Goal: Task Accomplishment & Management: Use online tool/utility

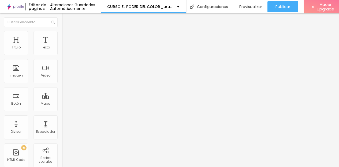
click at [62, 46] on span "Cambiar image" at bounding box center [77, 44] width 30 height 5
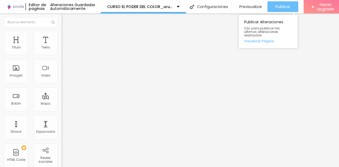
click at [290, 5] on span "Publicar" at bounding box center [282, 7] width 15 height 4
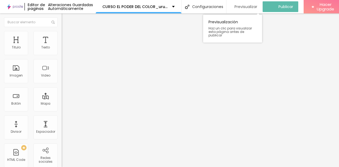
click at [257, 7] on span "Previsualizar" at bounding box center [245, 7] width 23 height 4
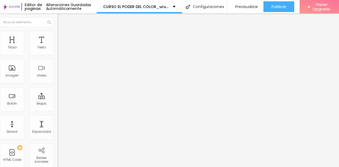
scroll to position [0, 27]
click at [318, 46] on html "Editor de paginas Alteraciones Guardadas Automáticamente CURSO EL PODER DEL COL…" at bounding box center [165, 83] width 339 height 167
click at [58, 36] on li "Avanzado" at bounding box center [89, 38] width 62 height 5
click at [325, 51] on html "Editor de paginas Alteraciones Guardadas Automáticamente CURSO EL PODER DEL COL…" at bounding box center [165, 83] width 339 height 167
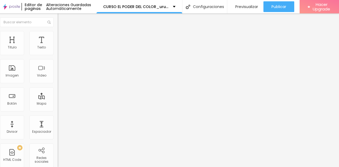
click at [58, 35] on li "Avanzado" at bounding box center [89, 33] width 62 height 5
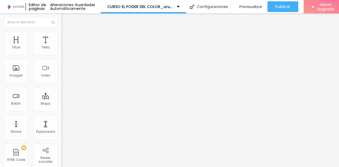
type input "8"
type input "24"
type input "26"
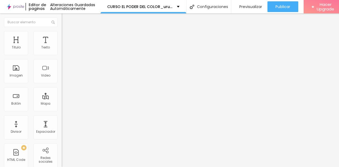
type input "26"
type input "29"
type input "31"
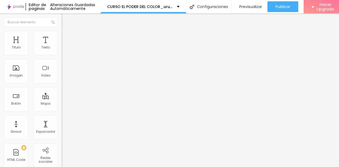
type input "32"
type input "33"
type input "34"
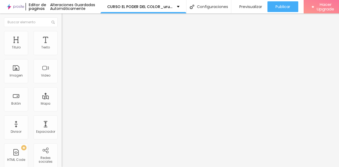
type input "34"
type input "35"
type input "37"
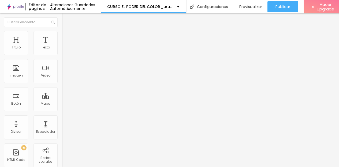
type input "38"
type input "41"
drag, startPoint x: 13, startPoint y: 51, endPoint x: 24, endPoint y: 50, distance: 11.1
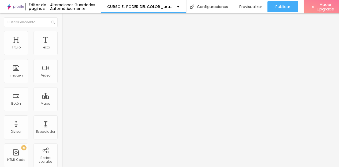
type input "41"
click at [62, 99] on input "range" at bounding box center [79, 101] width 35 height 4
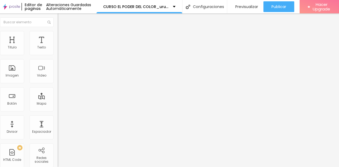
scroll to position [0, 10]
click at [58, 34] on li "Avanzado" at bounding box center [89, 33] width 62 height 5
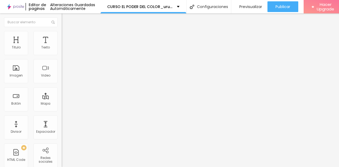
click at [62, 36] on li "Avanzado" at bounding box center [93, 33] width 62 height 5
click at [64, 49] on icon "button" at bounding box center [65, 48] width 2 height 2
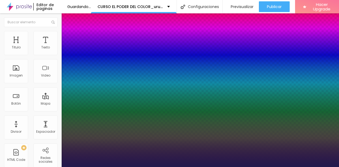
type input "1"
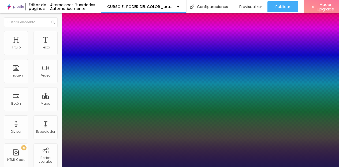
type input "33"
type input "1"
type input "34"
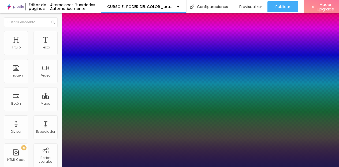
type input "1"
type input "37"
type input "1"
type input "38"
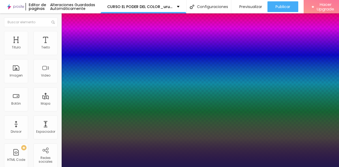
type input "38"
type input "1"
type input "39"
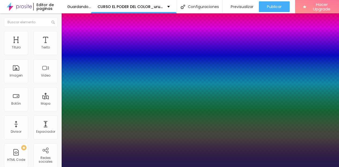
type input "1"
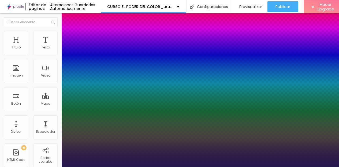
type input "38"
type input "1"
drag, startPoint x: 78, startPoint y: 91, endPoint x: 81, endPoint y: 91, distance: 2.9
type input "38"
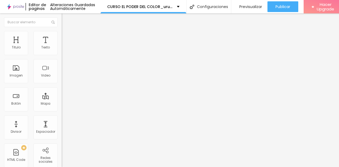
click at [62, 51] on button "button" at bounding box center [65, 49] width 7 height 6
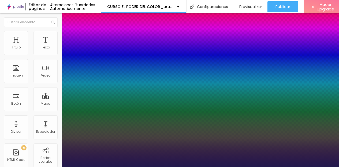
type input "1"
type input "29"
type input "1"
type input "30"
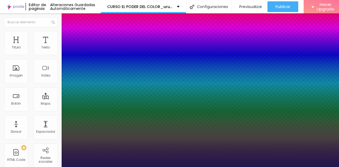
type input "30"
type input "1"
type input "31"
type input "1"
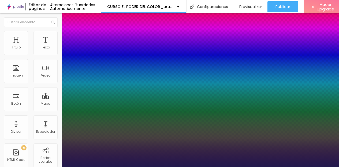
type input "32"
type input "1"
type input "33"
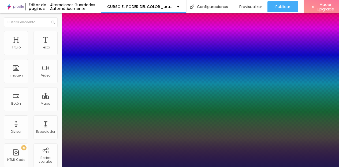
type input "1"
type input "34"
type input "1"
type input "35"
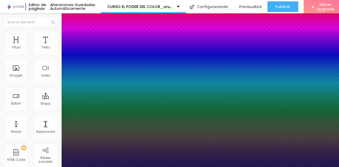
type input "35"
type input "1"
type input "36"
type input "1"
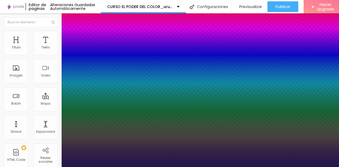
type input "37"
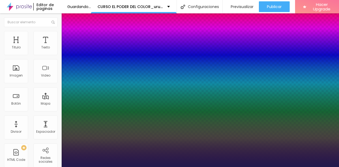
type input "1"
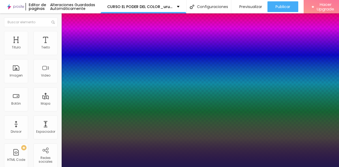
type input "33"
type input "1"
type input "32"
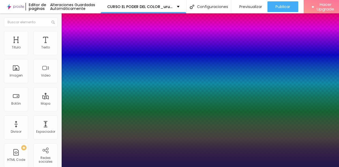
type input "1"
type input "31"
type input "1"
type input "30"
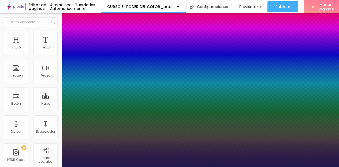
type input "30"
type input "1"
type input "29"
type input "1"
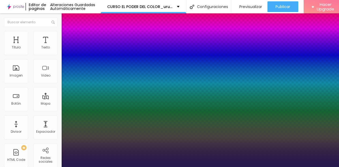
type input "28"
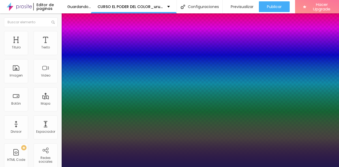
type input "1"
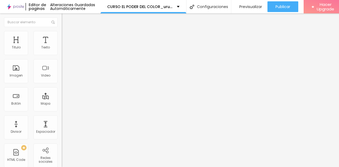
click at [66, 37] on span "Avanzado" at bounding box center [74, 34] width 17 height 5
type input "0"
drag, startPoint x: 13, startPoint y: 52, endPoint x: 8, endPoint y: 52, distance: 4.8
click at [62, 99] on input "range" at bounding box center [79, 101] width 35 height 4
click at [66, 37] on span "Avanzado" at bounding box center [74, 34] width 17 height 5
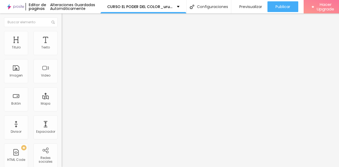
drag, startPoint x: 11, startPoint y: 52, endPoint x: 8, endPoint y: 52, distance: 2.9
click at [62, 99] on input "range" at bounding box center [79, 101] width 35 height 4
drag, startPoint x: 12, startPoint y: 61, endPoint x: 20, endPoint y: 61, distance: 8.3
type input "1"
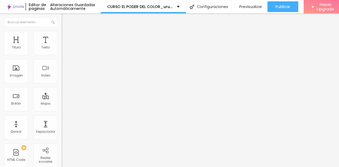
type input "1"
type input "15"
type input "16"
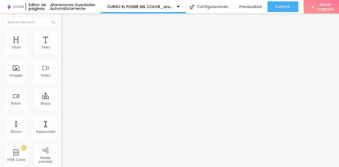
type input "15"
type input "0"
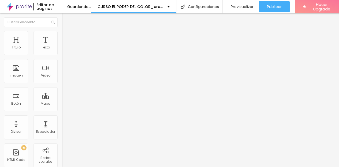
drag, startPoint x: 13, startPoint y: 63, endPoint x: 8, endPoint y: 61, distance: 5.5
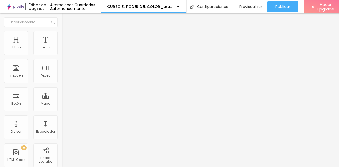
click at [62, 51] on button "button" at bounding box center [65, 49] width 7 height 6
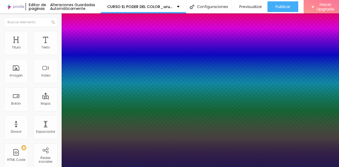
type input "1"
type input "29"
type input "1"
type input "30"
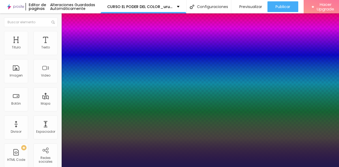
type input "30"
type input "1"
type input "31"
type input "1"
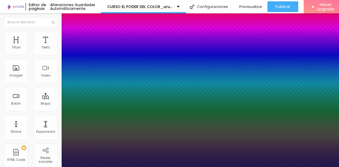
type input "32"
type input "1"
type input "33"
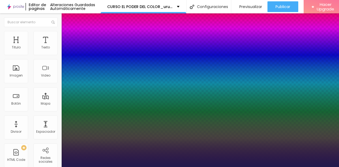
type input "1"
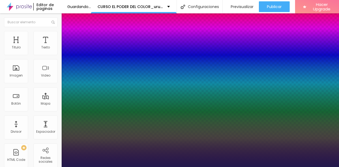
type input "31"
type input "1"
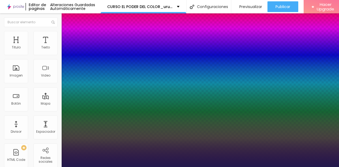
type input "30"
type input "1"
type input "29"
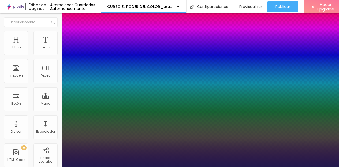
type input "1"
type input "28"
type input "1"
type input "27"
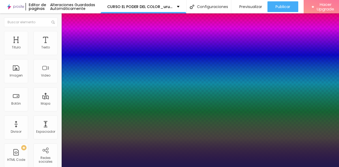
type input "27"
type input "1"
type input "28"
type input "1"
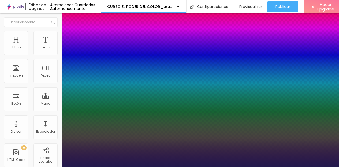
type input "27"
type input "1"
type input "27"
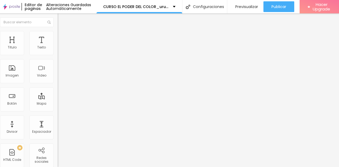
scroll to position [0, 13]
click at [58, 36] on img at bounding box center [60, 38] width 5 height 5
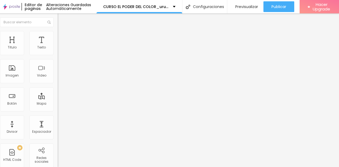
click at [81, 170] on div at bounding box center [165, 170] width 339 height 0
click at [58, 34] on img at bounding box center [60, 33] width 5 height 5
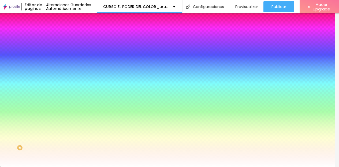
drag, startPoint x: 37, startPoint y: 54, endPoint x: 27, endPoint y: 54, distance: 11.0
click at [58, 54] on input "#FFFFFF" at bounding box center [90, 53] width 64 height 5
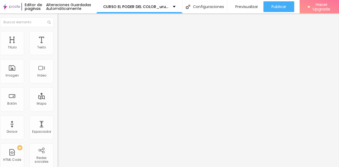
scroll to position [0, 0]
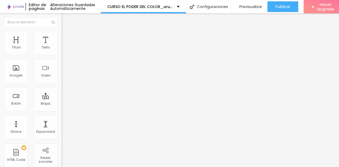
click at [66, 36] on span "Estilo" at bounding box center [70, 34] width 8 height 5
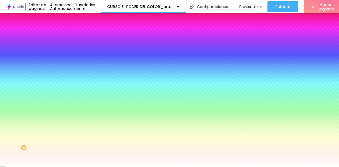
drag, startPoint x: 52, startPoint y: 53, endPoint x: 39, endPoint y: 53, distance: 13.9
click at [62, 53] on input "#FFFFFF" at bounding box center [94, 53] width 64 height 5
paste input "04968B"
drag, startPoint x: 37, startPoint y: 53, endPoint x: 53, endPoint y: 53, distance: 15.3
click at [62, 53] on input "#04968B" at bounding box center [94, 53] width 64 height 5
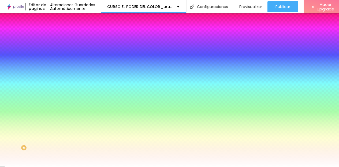
type input "#AA"
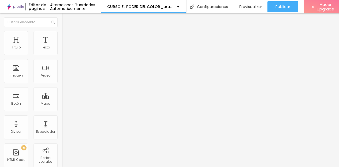
drag, startPoint x: 32, startPoint y: 60, endPoint x: 8, endPoint y: 60, distance: 23.8
click at [62, 50] on input "¡QUIERO!" at bounding box center [94, 47] width 64 height 5
type input "¡"
click at [62, 50] on input "17 dolares" at bounding box center [94, 47] width 64 height 5
type input "17 dólares"
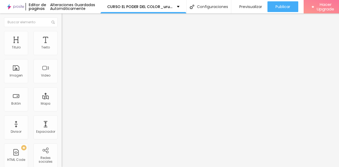
click at [64, 50] on icon "button" at bounding box center [65, 48] width 3 height 3
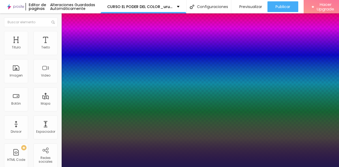
type input "1"
type input "1.7"
type input "1"
type input "1.6"
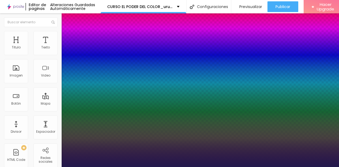
type input "1.6"
type input "1"
type input "1.5"
type input "1"
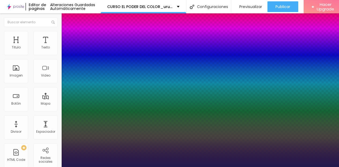
type input "1.4"
type input "1"
type input "1.3"
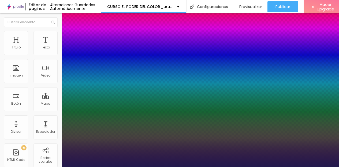
type input "1"
type input "1.4"
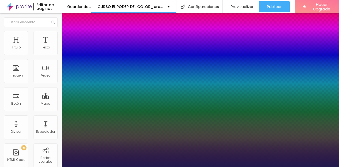
type input "1"
type input "1.5"
type input "1"
type input "1.6"
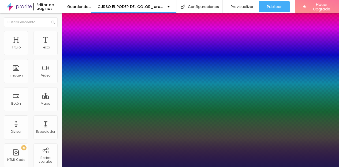
type input "1.6"
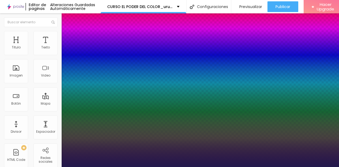
type input "1"
drag, startPoint x: 103, startPoint y: 129, endPoint x: 98, endPoint y: 127, distance: 4.9
type input "1.6"
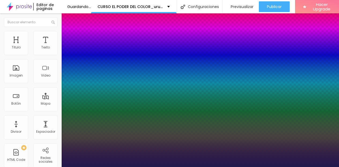
click at [159, 167] on div at bounding box center [169, 167] width 339 height 0
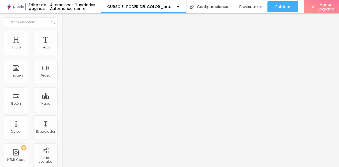
click at [62, 51] on button "button" at bounding box center [65, 49] width 7 height 6
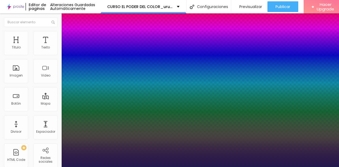
type input "1"
type input "1.7"
type input "1"
type input "1.6"
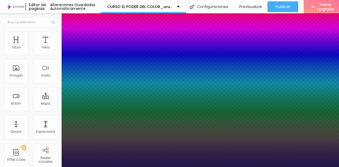
type input "1.6"
type input "1"
type input "1.5"
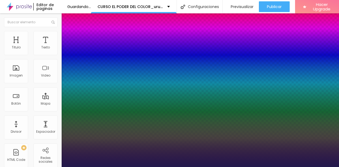
type input "1"
type input "1.4"
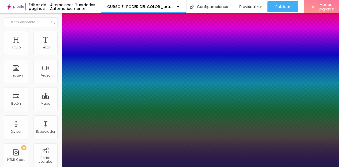
type input "1"
type input "1.3"
drag, startPoint x: 101, startPoint y: 128, endPoint x: 89, endPoint y: 129, distance: 11.6
type input "1.3"
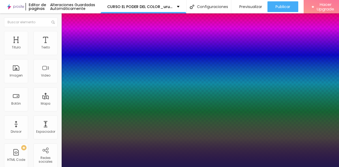
type input "1"
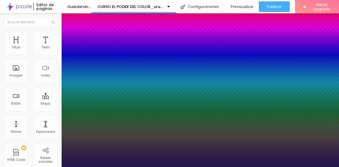
click at [308, 167] on div at bounding box center [169, 167] width 339 height 0
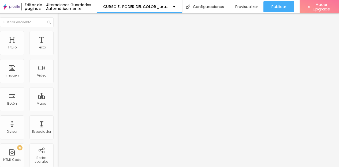
scroll to position [0, 25]
click at [58, 36] on li "Avanzado" at bounding box center [89, 38] width 62 height 5
click at [58, 36] on img at bounding box center [60, 38] width 5 height 5
click at [60, 50] on icon "button" at bounding box center [61, 48] width 3 height 3
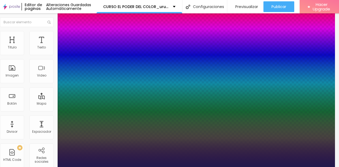
type input "1"
type input "28"
type input "1"
type input "26"
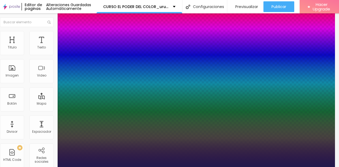
type input "26"
type input "1"
type input "24"
type input "1"
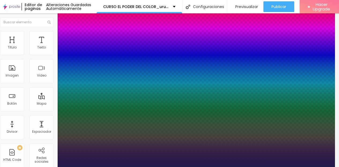
type input "23"
type input "1"
type input "22"
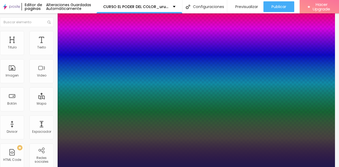
click at [13, 167] on div at bounding box center [165, 167] width 339 height 0
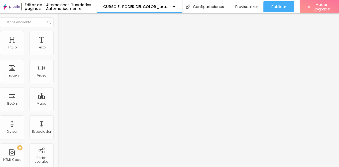
click at [62, 32] on span "Estilo" at bounding box center [66, 29] width 8 height 5
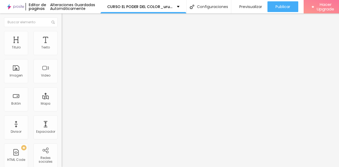
click at [62, 36] on li "Avanzado" at bounding box center [93, 33] width 62 height 5
click at [62, 31] on img at bounding box center [64, 28] width 5 height 5
click at [64, 50] on icon "button" at bounding box center [65, 48] width 3 height 3
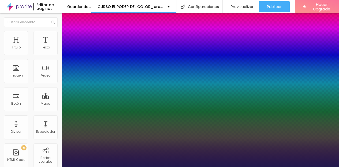
drag, startPoint x: 97, startPoint y: 129, endPoint x: 79, endPoint y: 130, distance: 18.0
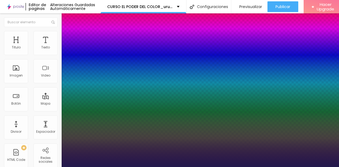
click at [188, 167] on div at bounding box center [169, 167] width 339 height 0
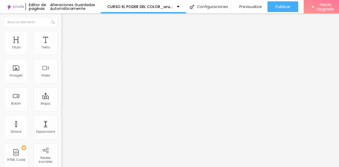
click at [62, 36] on li "Avanzado" at bounding box center [93, 38] width 62 height 5
click at [62, 104] on input "range" at bounding box center [79, 106] width 35 height 4
click at [62, 33] on img at bounding box center [64, 33] width 5 height 5
drag, startPoint x: 13, startPoint y: 52, endPoint x: 20, endPoint y: 51, distance: 7.2
click at [62, 99] on input "range" at bounding box center [79, 101] width 35 height 4
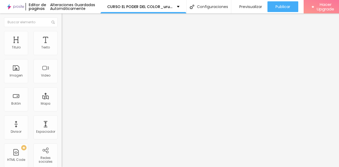
click at [62, 99] on input "range" at bounding box center [79, 101] width 35 height 4
click at [66, 36] on span "Avanzado" at bounding box center [74, 34] width 17 height 5
drag, startPoint x: 13, startPoint y: 52, endPoint x: 18, endPoint y: 51, distance: 5.1
click at [62, 99] on input "range" at bounding box center [79, 101] width 35 height 4
click at [62, 31] on li "Estilo" at bounding box center [93, 28] width 62 height 5
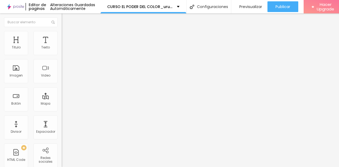
click at [64, 50] on icon "button" at bounding box center [65, 48] width 3 height 3
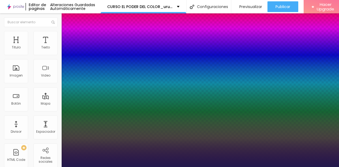
click at [194, 167] on div at bounding box center [169, 167] width 339 height 0
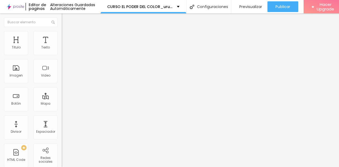
click at [64, 49] on icon "button" at bounding box center [65, 48] width 2 height 2
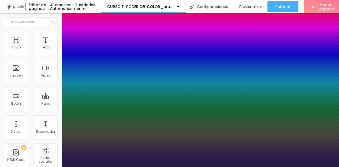
click at [195, 167] on div at bounding box center [169, 167] width 339 height 0
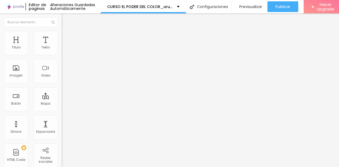
click at [62, 34] on li "Avanzado" at bounding box center [93, 33] width 62 height 5
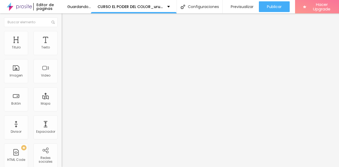
click at [62, 99] on input "range" at bounding box center [79, 101] width 35 height 4
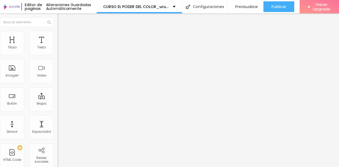
scroll to position [0, 10]
click at [60, 50] on icon "button" at bounding box center [61, 48] width 3 height 3
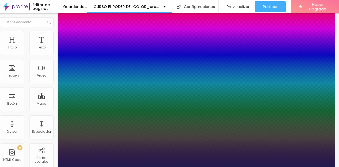
drag, startPoint x: 54, startPoint y: 92, endPoint x: 57, endPoint y: 91, distance: 3.3
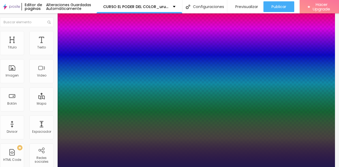
click at [141, 167] on div at bounding box center [165, 167] width 339 height 0
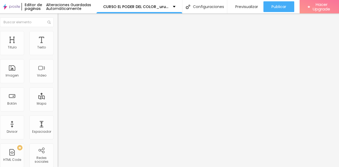
click at [58, 50] on button "button" at bounding box center [61, 49] width 7 height 6
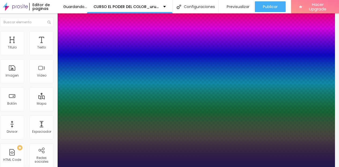
click at [276, 167] on div at bounding box center [165, 167] width 339 height 0
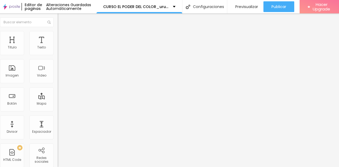
click at [62, 37] on span "Avanzado" at bounding box center [70, 34] width 17 height 5
drag, startPoint x: 7, startPoint y: 53, endPoint x: 0, endPoint y: 51, distance: 7.8
click at [58, 99] on input "range" at bounding box center [75, 101] width 35 height 4
click at [58, 31] on li "Estilo" at bounding box center [89, 28] width 62 height 5
click at [60, 50] on icon "button" at bounding box center [61, 48] width 3 height 3
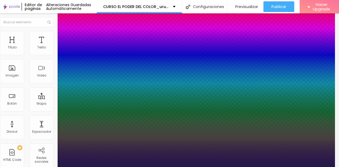
click at [285, 167] on div at bounding box center [165, 167] width 339 height 0
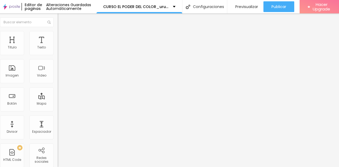
click at [58, 33] on img at bounding box center [60, 33] width 5 height 5
click at [58, 99] on input "range" at bounding box center [75, 101] width 35 height 4
click at [58, 31] on li "Estilo" at bounding box center [89, 28] width 62 height 5
click at [60, 50] on icon "button" at bounding box center [61, 48] width 3 height 3
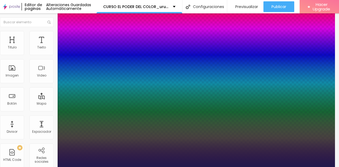
drag, startPoint x: 76, startPoint y: 129, endPoint x: 66, endPoint y: 130, distance: 9.7
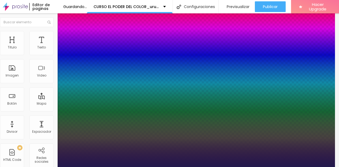
click at [304, 167] on div at bounding box center [165, 167] width 339 height 0
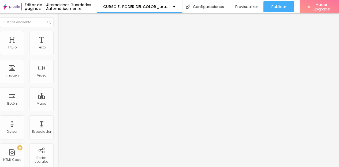
click at [58, 110] on input "https://" at bounding box center [90, 107] width 64 height 5
drag, startPoint x: 43, startPoint y: 110, endPoint x: 0, endPoint y: 109, distance: 42.6
click at [58, 109] on input "https://" at bounding box center [90, 107] width 64 height 5
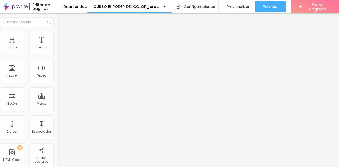
paste input "[URL][DOMAIN_NAME]"
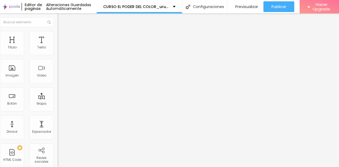
scroll to position [0, 0]
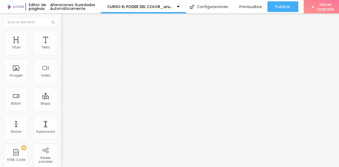
drag, startPoint x: 49, startPoint y: 110, endPoint x: 0, endPoint y: 107, distance: 49.1
click at [62, 107] on div "Texto 17 dólares Alineación Tamaño Grande Pequeno Normal Grande Link URL [URL][…" at bounding box center [93, 81] width 62 height 78
click at [62, 117] on div at bounding box center [93, 117] width 62 height 0
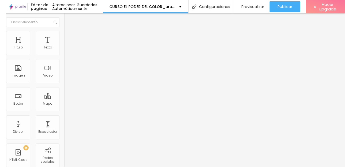
scroll to position [0, 13]
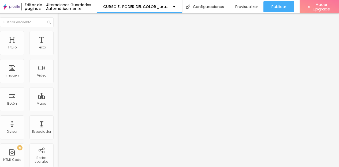
click at [60, 49] on icon "button" at bounding box center [61, 48] width 2 height 2
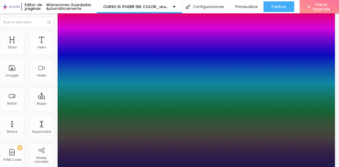
click at [268, 167] on div at bounding box center [165, 167] width 339 height 0
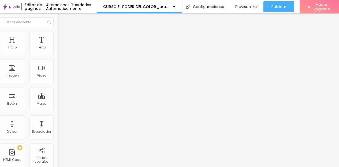
click at [60, 50] on icon "button" at bounding box center [61, 48] width 3 height 3
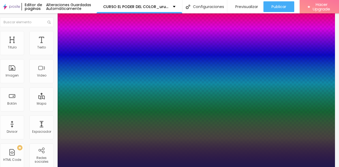
drag, startPoint x: 70, startPoint y: 130, endPoint x: 63, endPoint y: 130, distance: 6.7
click at [269, 167] on div at bounding box center [165, 167] width 339 height 0
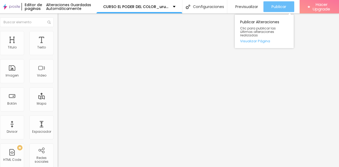
click at [286, 6] on span "Publicar" at bounding box center [278, 7] width 15 height 4
click at [286, 9] on span "Publicar" at bounding box center [278, 7] width 15 height 4
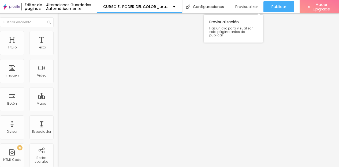
click at [255, 5] on span "Previsualizar" at bounding box center [246, 7] width 23 height 4
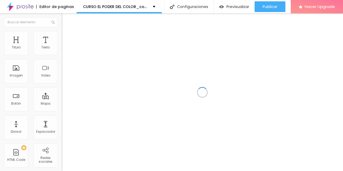
click at [230, 50] on div at bounding box center [202, 92] width 281 height 158
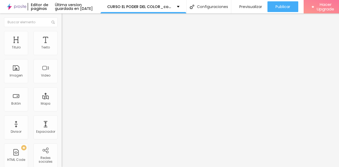
click at [66, 36] on span "Estilo" at bounding box center [70, 34] width 8 height 5
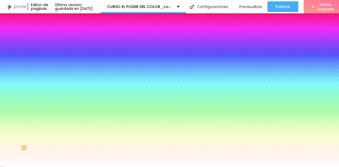
drag, startPoint x: 52, startPoint y: 54, endPoint x: 38, endPoint y: 54, distance: 14.7
click at [62, 54] on input "#04968B" at bounding box center [94, 53] width 64 height 5
click at [62, 54] on input "#" at bounding box center [94, 53] width 64 height 5
type input "#"
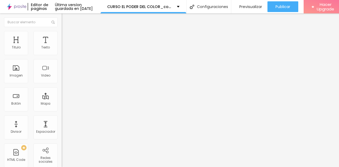
click at [62, 36] on li "Estilo" at bounding box center [93, 33] width 62 height 5
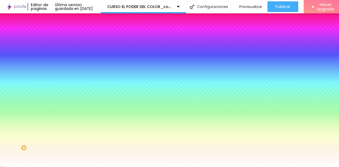
drag, startPoint x: 52, startPoint y: 54, endPoint x: 38, endPoint y: 54, distance: 13.9
click at [62, 54] on input "#04968B" at bounding box center [94, 53] width 64 height 5
click at [0, 0] on div "Editor de paginas Última versíon guardada en 7/9/2025 CURSO EL PODER DEL COLOR_…" at bounding box center [171, 83] width 343 height 167
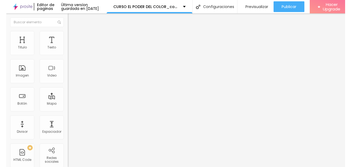
scroll to position [0, 6]
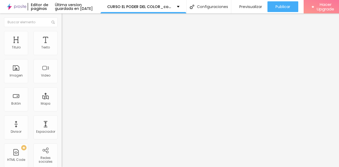
click at [0, 0] on div "Editor de paginas Última versíon guardada en 7/9/2025 CURSO EL PODER DEL COLOR_…" at bounding box center [171, 83] width 343 height 167
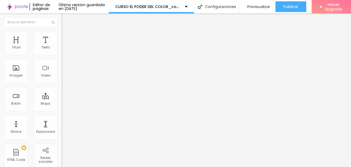
scroll to position [0, 0]
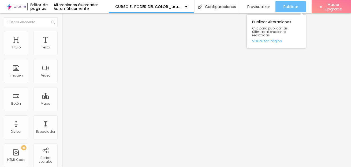
click at [298, 8] on span "Publicar" at bounding box center [290, 7] width 15 height 4
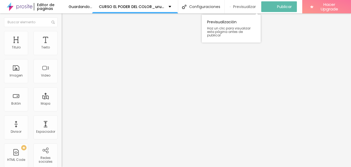
click at [256, 6] on span "Previsualizar" at bounding box center [244, 7] width 23 height 4
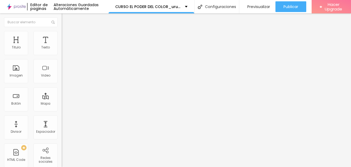
click at [62, 36] on li "Avanzado" at bounding box center [93, 33] width 62 height 5
click at [64, 50] on icon "button" at bounding box center [65, 48] width 3 height 3
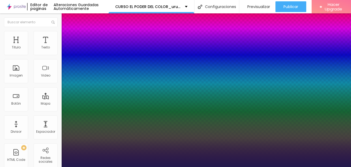
type input "1"
type input "1.5"
type input "1"
type input "1.4"
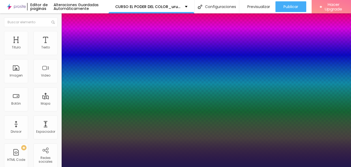
type input "1.4"
type input "1"
type input "1.3"
type input "1"
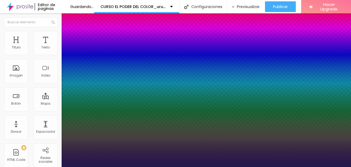
drag, startPoint x: 97, startPoint y: 127, endPoint x: 88, endPoint y: 127, distance: 8.3
type input "1.3"
type input "1"
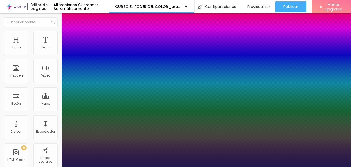
click at [51, 167] on div at bounding box center [175, 167] width 351 height 0
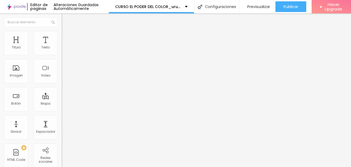
click at [62, 35] on li "Avanzado" at bounding box center [93, 33] width 62 height 5
type input "15"
type input "9"
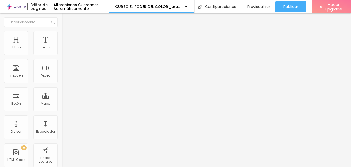
type input "10"
type input "14"
type input "20"
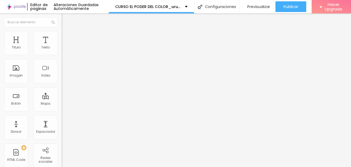
type input "20"
type input "25"
type input "26"
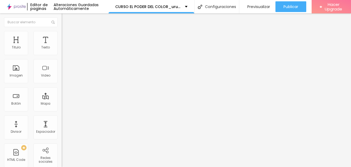
type input "26"
click at [62, 99] on input "range" at bounding box center [79, 101] width 35 height 4
click at [62, 35] on li "Avanzado" at bounding box center [93, 33] width 62 height 5
click at [66, 32] on span "Estilo" at bounding box center [70, 29] width 8 height 5
click at [64, 50] on icon "button" at bounding box center [65, 48] width 3 height 3
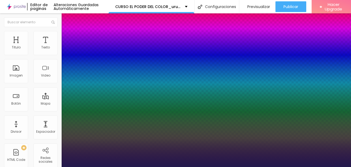
type input "1"
type input "0.9"
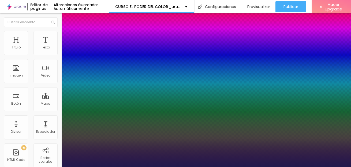
type input "0.9"
type input "1"
type input "0.8"
type input "1"
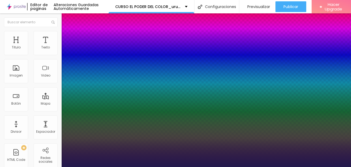
type input "0.7"
type input "1"
type input "0.6"
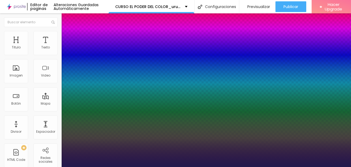
type input "1"
type input "0.5"
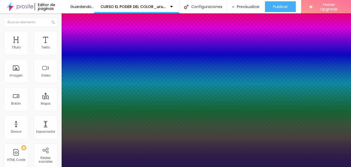
type input "1"
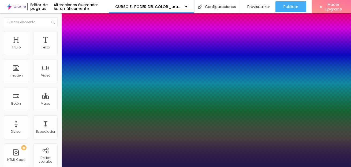
drag, startPoint x: 86, startPoint y: 128, endPoint x: 53, endPoint y: 127, distance: 33.2
type input "0.5"
click at [239, 167] on div at bounding box center [175, 167] width 351 height 0
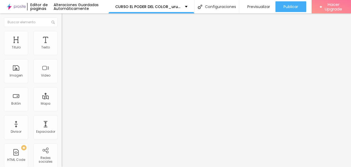
click at [62, 35] on li "Avanzado" at bounding box center [93, 33] width 62 height 5
type input "6"
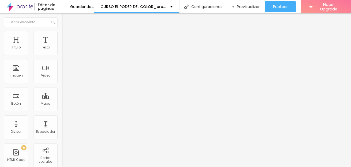
type input "8"
click at [62, 99] on input "range" at bounding box center [79, 101] width 35 height 4
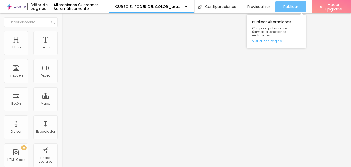
click at [298, 7] on span "Publicar" at bounding box center [290, 7] width 15 height 4
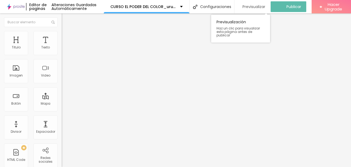
click at [265, 7] on span "Previsualizar" at bounding box center [253, 7] width 23 height 4
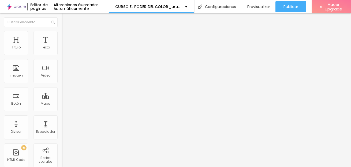
click at [62, 34] on img at bounding box center [64, 33] width 5 height 5
type input "3"
type input "2"
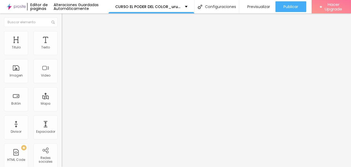
type input "0"
click at [62, 99] on input "range" at bounding box center [79, 101] width 35 height 4
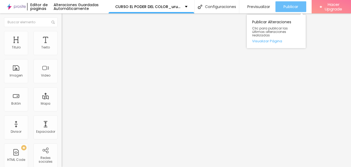
click at [298, 9] on span "Publicar" at bounding box center [290, 7] width 15 height 4
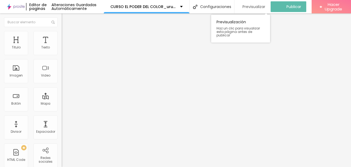
click at [265, 6] on span "Previsualizar" at bounding box center [253, 7] width 23 height 4
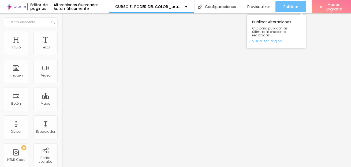
click at [298, 8] on span "Publicar" at bounding box center [290, 7] width 15 height 4
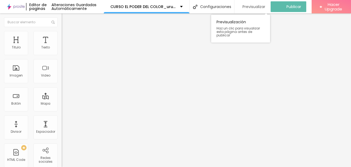
click at [265, 6] on span "Previsualizar" at bounding box center [253, 7] width 23 height 4
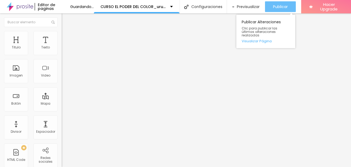
click at [288, 9] on span "Publicar" at bounding box center [280, 7] width 15 height 4
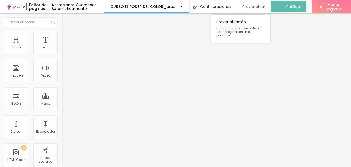
click at [265, 6] on span "Previsualizar" at bounding box center [253, 7] width 23 height 4
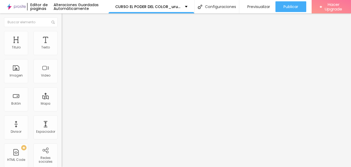
click at [62, 33] on img at bounding box center [64, 33] width 5 height 5
click at [66, 37] on span "Avanzado" at bounding box center [74, 34] width 17 height 5
click at [62, 31] on img at bounding box center [64, 28] width 5 height 5
click at [62, 51] on button "button" at bounding box center [65, 49] width 7 height 6
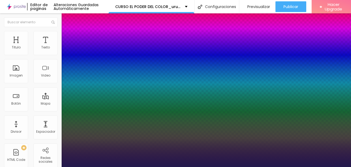
type input "1"
type input "0.8"
type input "1"
type input "0.9"
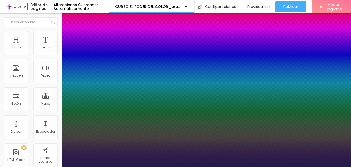
type input "0.9"
type input "1"
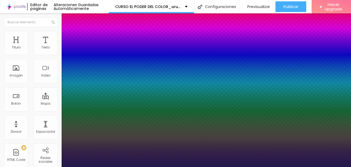
type input "1.1"
type input "1"
type input "0.5"
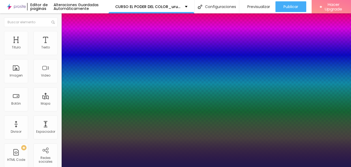
type input "1"
type input "2"
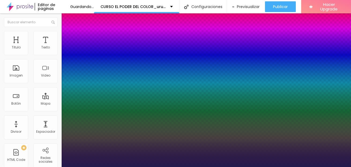
type input "1"
type input "1.1"
type input "1"
type input "0.5"
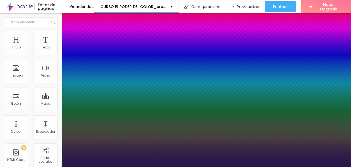
type input "0.5"
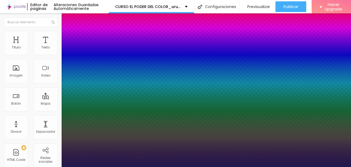
drag, startPoint x: 70, startPoint y: 128, endPoint x: 56, endPoint y: 126, distance: 13.7
type input "1"
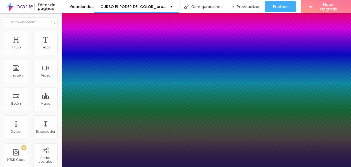
click at [218, 167] on div at bounding box center [175, 167] width 351 height 0
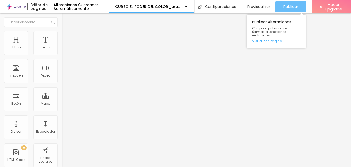
click at [298, 6] on span "Publicar" at bounding box center [290, 7] width 15 height 4
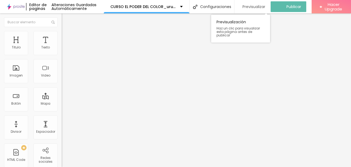
click at [265, 7] on span "Previsualizar" at bounding box center [253, 7] width 23 height 4
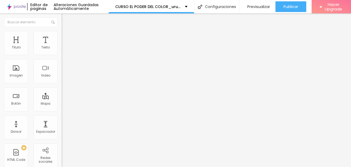
click at [66, 37] on span "Avanzado" at bounding box center [74, 34] width 17 height 5
click at [66, 36] on span "Avanzado" at bounding box center [74, 34] width 17 height 5
type input "0"
drag, startPoint x: 20, startPoint y: 52, endPoint x: 12, endPoint y: 50, distance: 8.5
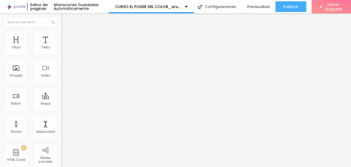
type input "0"
click at [62, 99] on input "range" at bounding box center [79, 101] width 35 height 4
click at [64, 49] on icon "button" at bounding box center [65, 48] width 2 height 2
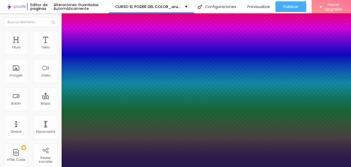
type input "1"
type input "27"
type input "1"
type input "28"
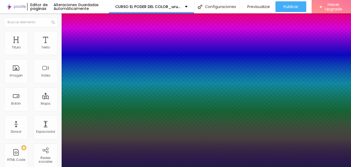
type input "28"
type input "1"
type input "30"
type input "1"
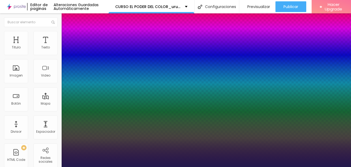
type input "32"
type input "1"
type input "33"
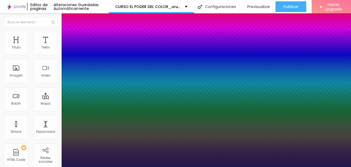
type input "1"
type input "34"
type input "1"
drag, startPoint x: 77, startPoint y: 91, endPoint x: 80, endPoint y: 91, distance: 2.9
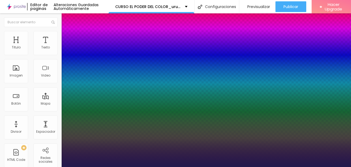
type input "34"
type input "1"
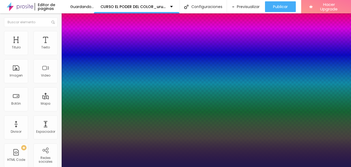
click at [47, 167] on div at bounding box center [175, 167] width 351 height 0
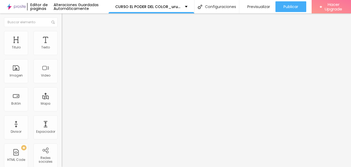
click at [66, 37] on span "Avanzado" at bounding box center [74, 34] width 17 height 5
click at [62, 31] on img at bounding box center [64, 28] width 5 height 5
click at [64, 50] on icon "button" at bounding box center [65, 48] width 3 height 3
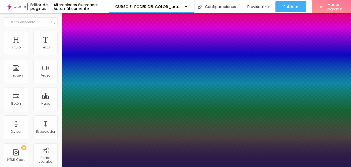
type input "1"
type input "1.1"
type input "1"
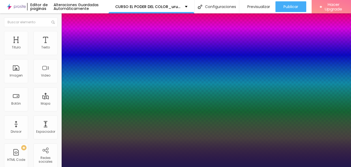
type input "1"
type input "0.9"
type input "1"
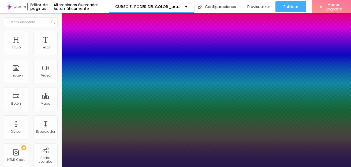
type input "0.7"
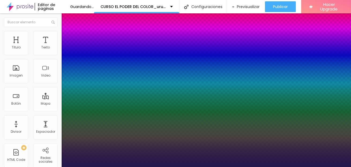
type input "1"
type input "0.5"
type input "1"
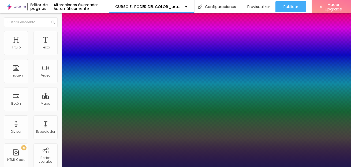
drag, startPoint x: 89, startPoint y: 129, endPoint x: 67, endPoint y: 127, distance: 21.5
type input "0.5"
type input "1"
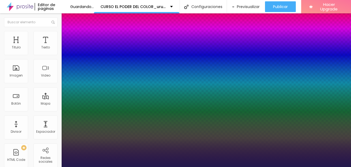
click at [264, 167] on div at bounding box center [175, 167] width 351 height 0
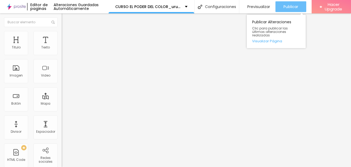
click at [298, 10] on div "Publicar" at bounding box center [290, 6] width 15 height 11
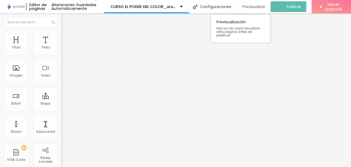
click at [265, 6] on span "Previsualizar" at bounding box center [253, 7] width 23 height 4
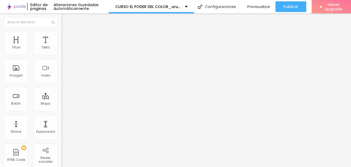
click at [62, 31] on img at bounding box center [64, 33] width 5 height 5
click at [62, 31] on li "Estilo" at bounding box center [93, 28] width 62 height 5
click at [64, 50] on icon "button" at bounding box center [65, 48] width 3 height 3
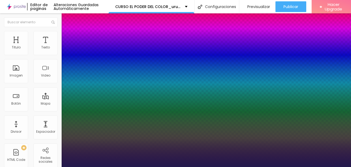
type input "1"
type input "35"
type input "1"
type input "34"
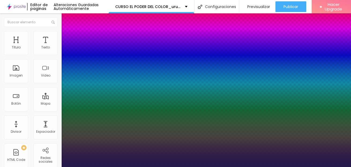
type input "34"
type input "1"
type input "32"
type input "1"
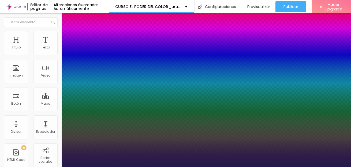
type input "31"
type input "1"
type input "30"
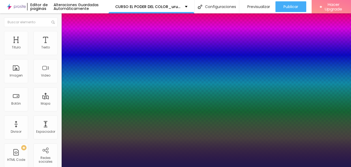
type input "1"
type input "29"
type input "1"
type input "31"
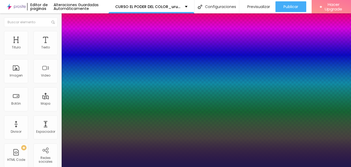
type input "31"
type input "1"
type input "33"
type input "1"
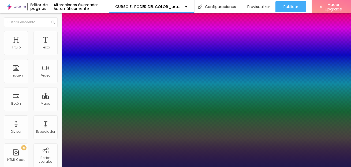
type input "34"
type input "1"
type input "35"
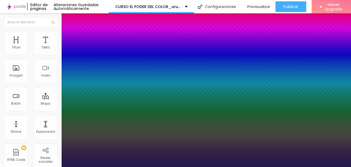
type input "1"
type input "35"
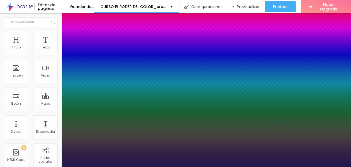
type input "0"
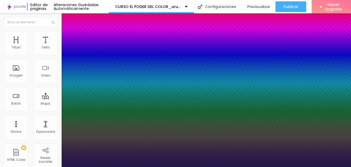
type input "0"
click at [226, 167] on div at bounding box center [175, 167] width 351 height 0
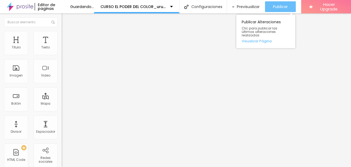
click at [288, 6] on span "Publicar" at bounding box center [280, 7] width 15 height 4
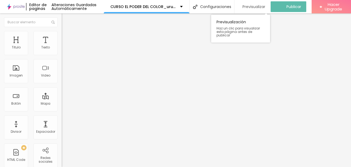
click at [265, 7] on span "Previsualizar" at bounding box center [253, 7] width 23 height 4
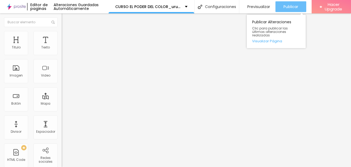
click at [298, 6] on span "Publicar" at bounding box center [290, 7] width 15 height 4
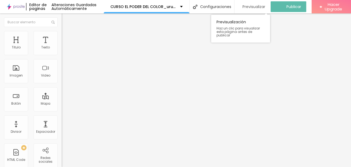
click at [265, 7] on span "Previsualizar" at bounding box center [253, 7] width 23 height 4
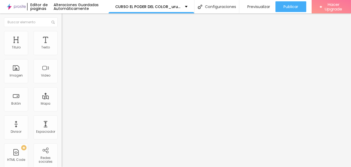
click at [66, 18] on div "Editar Texto" at bounding box center [81, 19] width 31 height 4
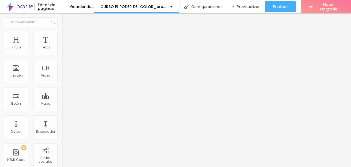
click at [62, 33] on img at bounding box center [64, 33] width 5 height 5
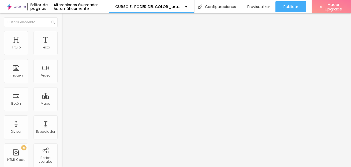
type input "0"
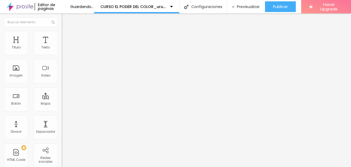
drag, startPoint x: 15, startPoint y: 51, endPoint x: 12, endPoint y: 50, distance: 3.5
type input "0"
click at [62, 99] on input "range" at bounding box center [79, 101] width 35 height 4
click at [66, 32] on span "Estilo" at bounding box center [70, 29] width 8 height 5
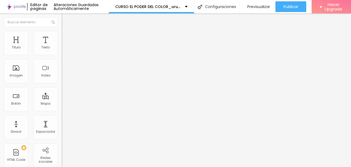
click at [64, 78] on icon "button" at bounding box center [65, 75] width 3 height 3
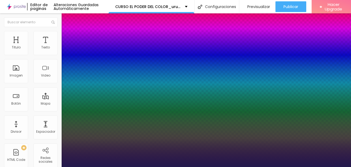
type input "1"
type input "31"
type input "1"
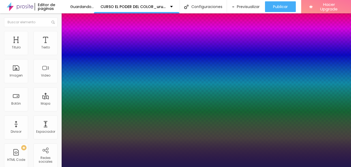
type input "34"
type input "1"
type input "35"
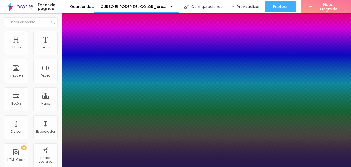
type input "1"
type input "36"
type input "1"
type input "37"
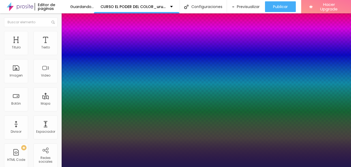
type input "37"
type input "1"
type input "39"
type input "1"
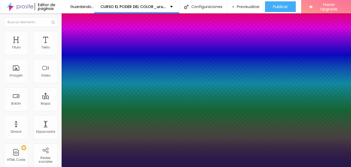
type input "40"
type input "1"
type input "41"
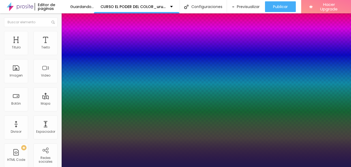
type input "1"
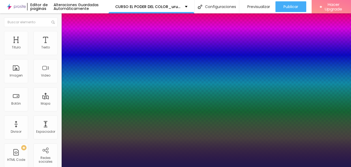
type input "42"
type input "1"
type input "41"
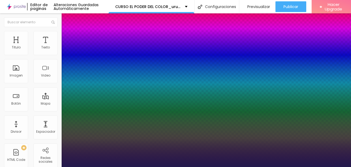
type input "1"
type input "40"
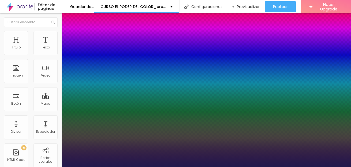
type input "1"
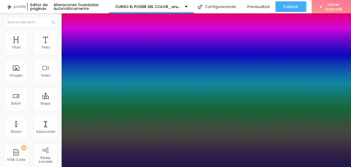
drag, startPoint x: 73, startPoint y: 150, endPoint x: 82, endPoint y: 151, distance: 9.6
type input "40"
click at [193, 167] on div at bounding box center [175, 167] width 351 height 0
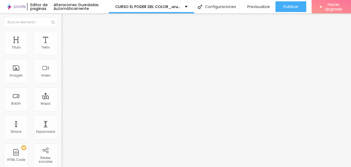
click at [62, 36] on li "Avanzado" at bounding box center [93, 33] width 62 height 5
type input "0"
click at [66, 37] on span "Avanzado" at bounding box center [74, 34] width 17 height 5
click at [62, 31] on li "Estilo" at bounding box center [93, 28] width 62 height 5
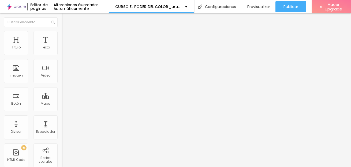
click at [64, 77] on icon "button" at bounding box center [65, 76] width 2 height 2
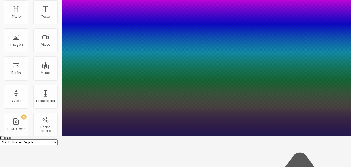
scroll to position [33, 0]
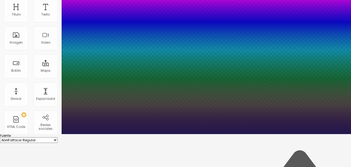
drag, startPoint x: 89, startPoint y: 154, endPoint x: 67, endPoint y: 154, distance: 21.7
click at [184, 134] on div at bounding box center [175, 134] width 351 height 0
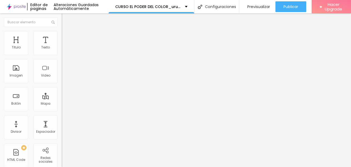
scroll to position [4, 0]
click at [66, 32] on span "Avanzado" at bounding box center [74, 34] width 17 height 5
drag, startPoint x: 13, startPoint y: 48, endPoint x: 17, endPoint y: 48, distance: 3.2
click at [62, 99] on input "range" at bounding box center [79, 101] width 35 height 4
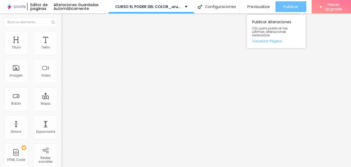
click at [298, 5] on span "Publicar" at bounding box center [290, 7] width 15 height 4
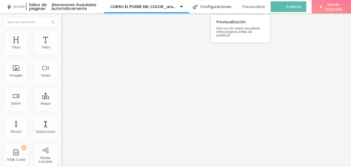
click at [265, 5] on span "Previsualizar" at bounding box center [253, 7] width 23 height 4
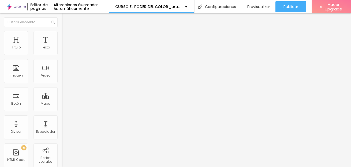
click at [64, 78] on icon "button" at bounding box center [65, 75] width 3 height 3
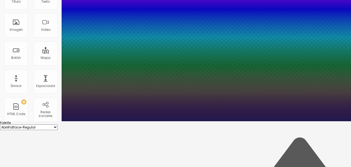
scroll to position [46, 0]
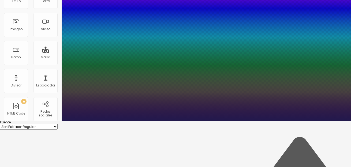
drag, startPoint x: 68, startPoint y: 142, endPoint x: 51, endPoint y: 142, distance: 17.1
drag, startPoint x: 69, startPoint y: 141, endPoint x: 61, endPoint y: 141, distance: 7.8
click at [58, 124] on select "AbrilFatface-Regular Actor-Regular Alegreya AlegreyaBlack Alice Allan-Bold Alla…" at bounding box center [29, 127] width 58 height 6
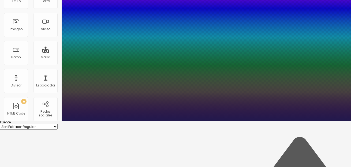
click at [221, 121] on div at bounding box center [175, 121] width 351 height 0
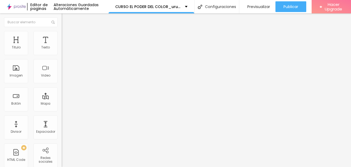
scroll to position [4, 0]
click at [62, 31] on li "Avanzado" at bounding box center [93, 33] width 62 height 5
click at [66, 32] on span "Estilo" at bounding box center [70, 29] width 8 height 5
click at [62, 31] on img at bounding box center [64, 33] width 5 height 5
click at [62, 30] on img at bounding box center [64, 28] width 5 height 5
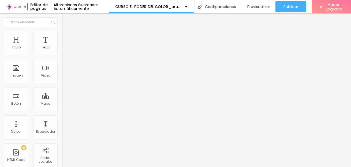
click at [64, 49] on icon "button" at bounding box center [65, 48] width 2 height 2
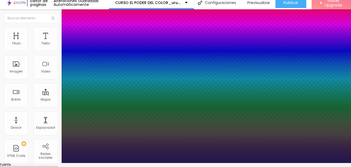
drag, startPoint x: 89, startPoint y: 124, endPoint x: 73, endPoint y: 125, distance: 16.3
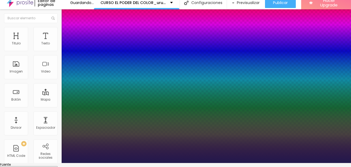
click at [176, 163] on div at bounding box center [175, 163] width 351 height 0
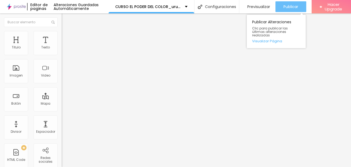
click at [298, 5] on span "Publicar" at bounding box center [290, 7] width 15 height 4
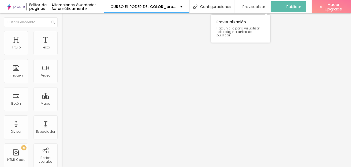
click at [265, 5] on span "Previsualizar" at bounding box center [253, 7] width 23 height 4
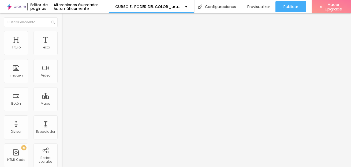
click at [66, 35] on span "Estilo" at bounding box center [70, 34] width 8 height 5
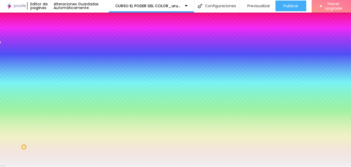
click at [64, 93] on icon "button" at bounding box center [65, 92] width 2 height 2
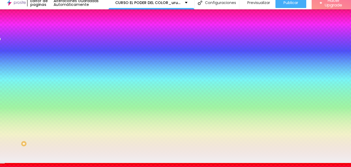
click at [277, 163] on div at bounding box center [175, 163] width 351 height 0
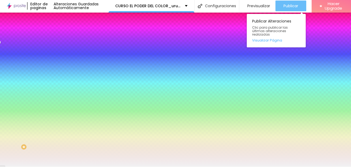
click at [298, 5] on div "Publicar" at bounding box center [290, 6] width 15 height 11
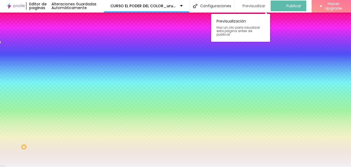
click at [265, 4] on span "Previsualizar" at bounding box center [253, 6] width 23 height 4
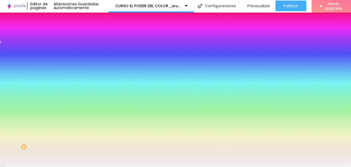
click at [62, 77] on input "#F1F0F2" at bounding box center [94, 74] width 64 height 5
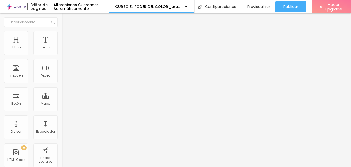
click at [66, 32] on span "Estilo" at bounding box center [70, 34] width 8 height 5
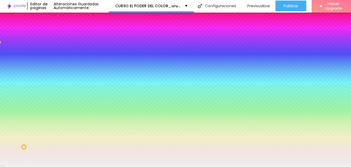
click at [62, 30] on li "Contenido" at bounding box center [93, 27] width 62 height 5
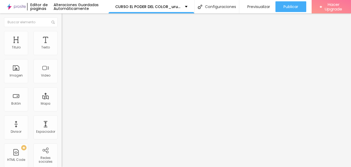
click at [62, 31] on img at bounding box center [64, 33] width 5 height 5
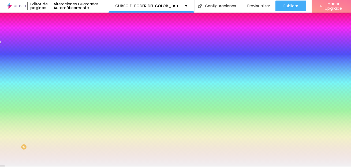
click at [64, 94] on icon "button" at bounding box center [65, 92] width 3 height 3
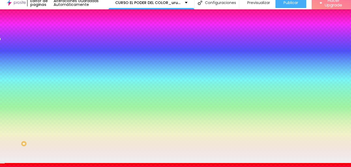
click at [115, 166] on div at bounding box center [175, 166] width 351 height 0
click at [56, 163] on div at bounding box center [175, 163] width 351 height 0
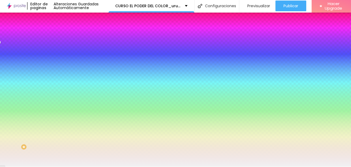
click at [62, 55] on span "Ninguno" at bounding box center [69, 52] width 14 height 5
click at [64, 109] on icon "button" at bounding box center [65, 106] width 3 height 3
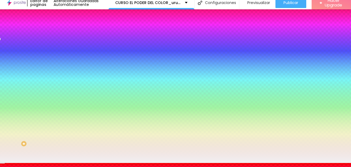
click at [52, 163] on div at bounding box center [175, 163] width 351 height 0
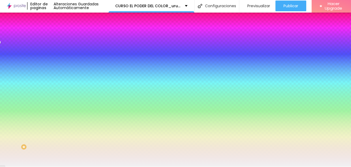
click at [62, 36] on li "Avanzado" at bounding box center [93, 38] width 62 height 5
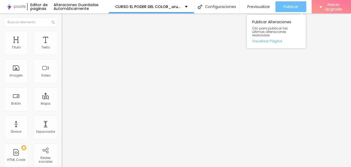
click at [298, 5] on span "Publicar" at bounding box center [290, 7] width 15 height 4
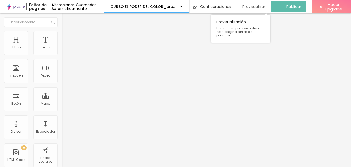
click at [265, 5] on span "Previsualizar" at bounding box center [253, 7] width 23 height 4
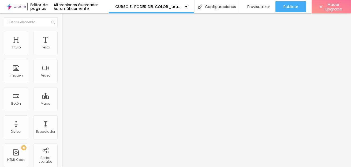
click at [66, 32] on span "Estilo" at bounding box center [70, 34] width 8 height 5
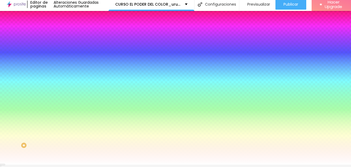
click at [64, 83] on icon "button" at bounding box center [65, 84] width 2 height 2
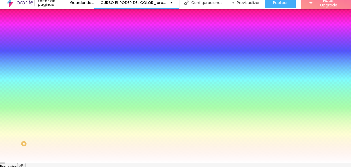
scroll to position [5, 0]
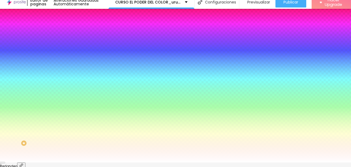
drag, startPoint x: 71, startPoint y: 167, endPoint x: 74, endPoint y: 157, distance: 10.3
click at [29, 122] on div at bounding box center [28, 121] width 1 height 1
click at [37, 163] on div at bounding box center [175, 163] width 351 height 0
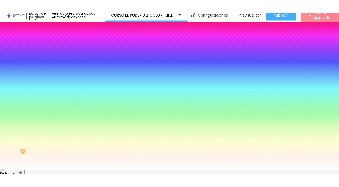
scroll to position [4, 0]
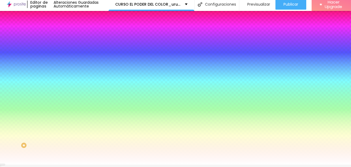
click at [62, 49] on div at bounding box center [93, 49] width 62 height 0
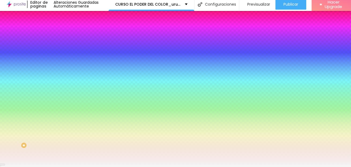
click at [7, 5] on div at bounding box center [6, 4] width 1 height 1
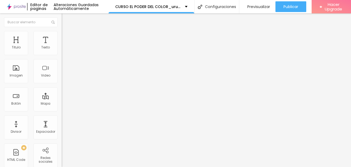
click at [66, 33] on span "Estilo" at bounding box center [70, 34] width 8 height 5
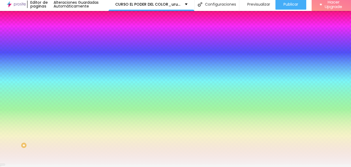
click at [64, 82] on icon "button" at bounding box center [65, 83] width 3 height 3
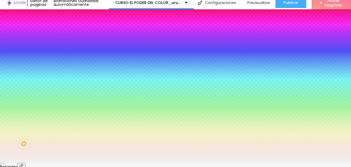
drag, startPoint x: 59, startPoint y: 109, endPoint x: 66, endPoint y: 108, distance: 7.0
drag, startPoint x: 69, startPoint y: 109, endPoint x: 63, endPoint y: 108, distance: 6.2
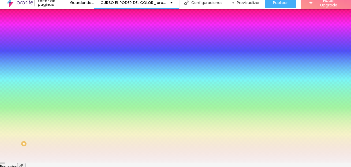
drag, startPoint x: 58, startPoint y: 109, endPoint x: 62, endPoint y: 109, distance: 3.5
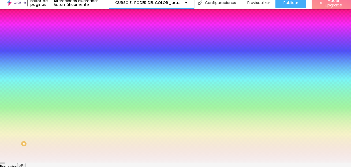
drag, startPoint x: 59, startPoint y: 109, endPoint x: 63, endPoint y: 109, distance: 4.3
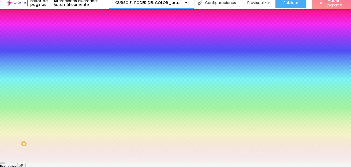
drag, startPoint x: 70, startPoint y: 110, endPoint x: 63, endPoint y: 110, distance: 7.0
click at [318, 163] on div at bounding box center [175, 163] width 351 height 0
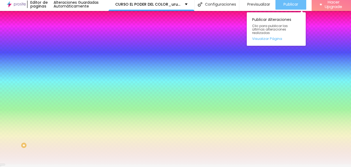
click at [298, 3] on span "Publicar" at bounding box center [290, 4] width 15 height 4
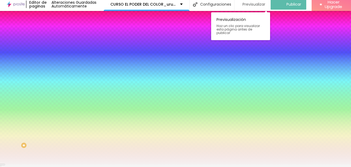
click at [265, 3] on span "Previsualizar" at bounding box center [253, 4] width 23 height 4
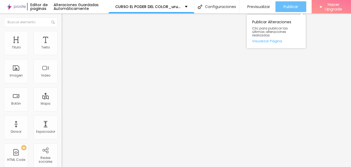
click at [298, 5] on div "Publicar" at bounding box center [290, 6] width 15 height 11
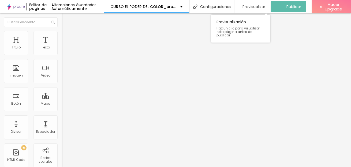
click at [265, 5] on span "Previsualizar" at bounding box center [253, 7] width 23 height 4
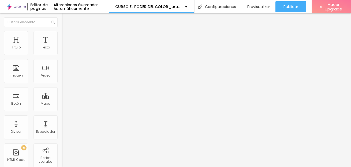
click at [66, 33] on span "Estilo" at bounding box center [70, 34] width 8 height 5
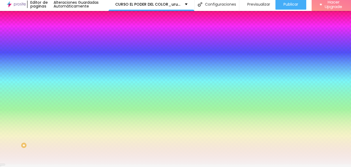
click at [62, 49] on div at bounding box center [93, 49] width 62 height 0
click at [47, 76] on div at bounding box center [175, 81] width 351 height 167
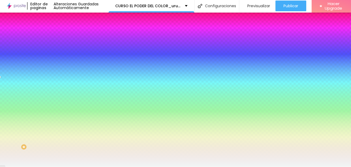
click at [47, 74] on div at bounding box center [175, 82] width 351 height 167
click at [62, 58] on div "Color de fondo Restablecer #F8F8F8 Sombra DESACTIVADO Restablecer Borda Restabl…" at bounding box center [93, 65] width 62 height 48
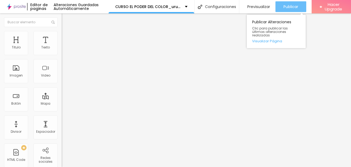
click at [298, 5] on span "Publicar" at bounding box center [290, 7] width 15 height 4
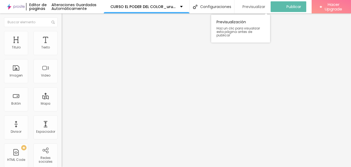
click at [265, 5] on span "Previsualizar" at bounding box center [253, 7] width 23 height 4
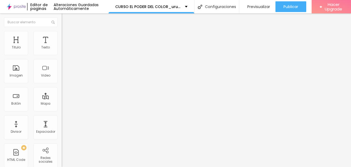
click at [66, 34] on span "Avanzado" at bounding box center [74, 34] width 17 height 5
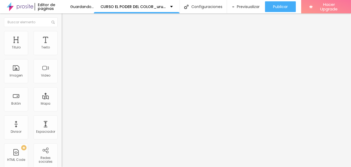
drag, startPoint x: 12, startPoint y: 48, endPoint x: 19, endPoint y: 48, distance: 6.4
click at [62, 99] on input "range" at bounding box center [79, 101] width 35 height 4
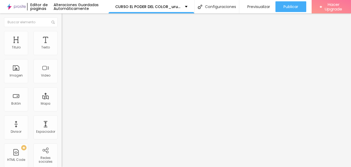
click at [62, 36] on li "Avanzado" at bounding box center [93, 38] width 62 height 5
drag, startPoint x: 16, startPoint y: 59, endPoint x: 19, endPoint y: 59, distance: 3.5
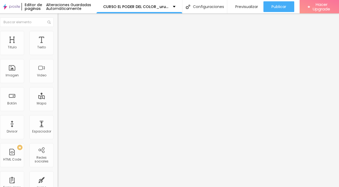
scroll to position [4, 11]
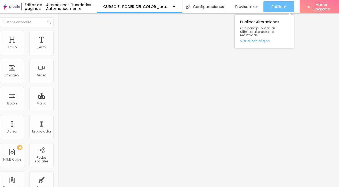
click at [286, 5] on span "Publicar" at bounding box center [278, 7] width 15 height 4
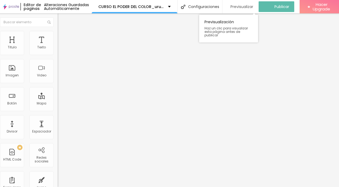
click at [253, 5] on span "Previsualizar" at bounding box center [241, 7] width 23 height 4
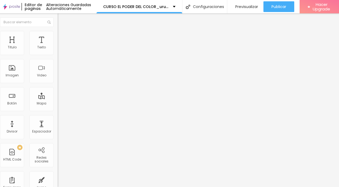
click at [58, 32] on li "Estilo" at bounding box center [89, 33] width 62 height 5
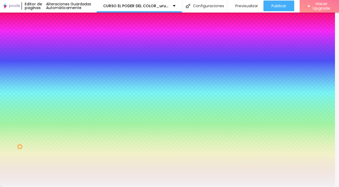
drag, startPoint x: 44, startPoint y: 93, endPoint x: 31, endPoint y: 93, distance: 12.9
click at [58, 77] on input "#F1F0F2" at bounding box center [90, 74] width 64 height 5
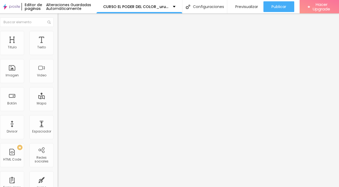
click at [58, 32] on li "Estilo" at bounding box center [89, 33] width 62 height 5
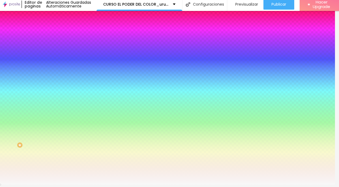
drag, startPoint x: 44, startPoint y: 50, endPoint x: 31, endPoint y: 49, distance: 13.7
click at [58, 49] on input "#F8F8F8" at bounding box center [90, 51] width 64 height 5
paste input "1F0F2"
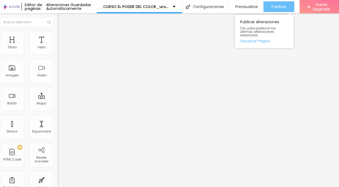
click at [286, 5] on span "Publicar" at bounding box center [278, 7] width 15 height 4
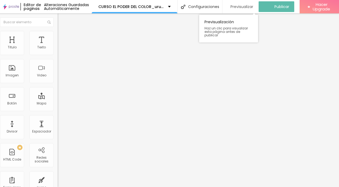
click at [253, 5] on span "Previsualizar" at bounding box center [241, 7] width 23 height 4
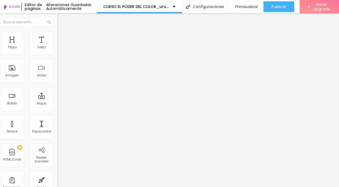
click at [58, 36] on li "Avanzado" at bounding box center [89, 38] width 62 height 5
click at [62, 38] on span "Avanzado" at bounding box center [70, 40] width 17 height 5
click at [58, 36] on img at bounding box center [60, 38] width 5 height 5
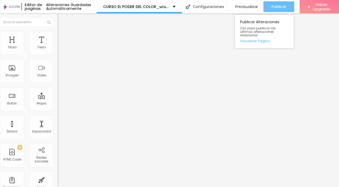
click at [286, 5] on span "Publicar" at bounding box center [278, 7] width 15 height 4
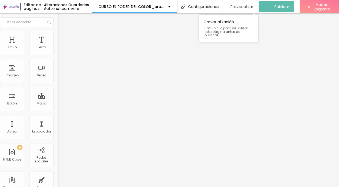
click at [253, 5] on span "Previsualizar" at bounding box center [241, 7] width 23 height 4
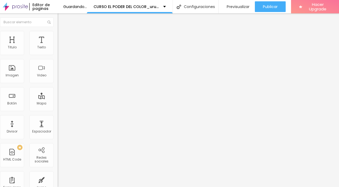
click at [58, 36] on li "Avanzado" at bounding box center [89, 38] width 62 height 5
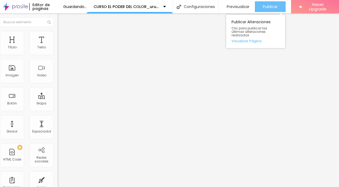
click at [277, 5] on span "Publicar" at bounding box center [270, 7] width 15 height 4
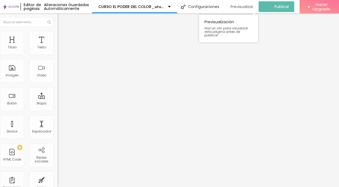
click at [253, 5] on span "Previsualizar" at bounding box center [241, 7] width 23 height 4
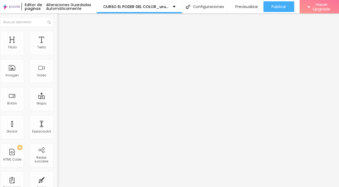
click at [58, 31] on img at bounding box center [60, 33] width 5 height 5
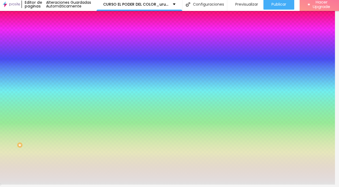
drag, startPoint x: 45, startPoint y: 93, endPoint x: 30, endPoint y: 93, distance: 14.5
click at [58, 76] on input "#E2E2E2" at bounding box center [90, 72] width 64 height 5
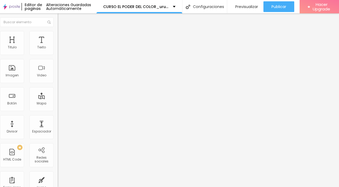
click at [58, 31] on img at bounding box center [60, 33] width 5 height 5
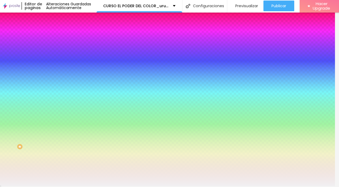
drag, startPoint x: 44, startPoint y: 93, endPoint x: 31, endPoint y: 93, distance: 13.7
click at [58, 77] on input "#F1F0F2" at bounding box center [90, 74] width 64 height 5
paste input "E2E2E"
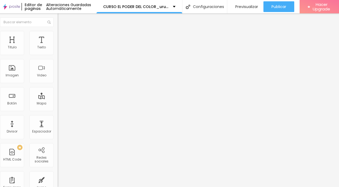
click at [58, 32] on li "Estilo" at bounding box center [89, 33] width 62 height 5
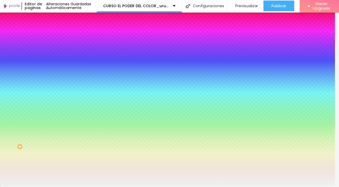
drag, startPoint x: 34, startPoint y: 93, endPoint x: 30, endPoint y: 93, distance: 4.6
click at [58, 77] on input "#F1F0F2" at bounding box center [90, 74] width 64 height 5
paste input "E2E2E"
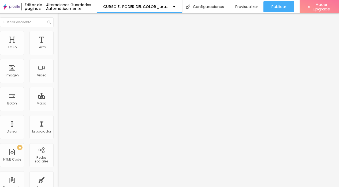
click at [58, 32] on li "Estilo" at bounding box center [89, 33] width 62 height 5
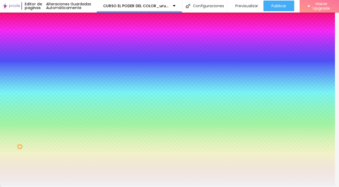
drag, startPoint x: 44, startPoint y: 93, endPoint x: 31, endPoint y: 93, distance: 13.9
click at [58, 77] on input "#F1F0F2" at bounding box center [90, 74] width 64 height 5
paste input "E2E2E"
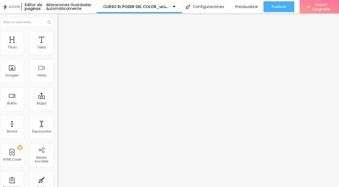
click at [62, 33] on span "Estilo" at bounding box center [66, 34] width 8 height 5
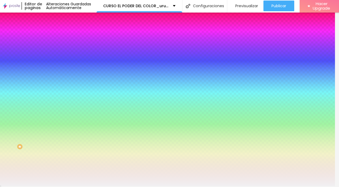
drag, startPoint x: 44, startPoint y: 49, endPoint x: 29, endPoint y: 49, distance: 15.0
click at [58, 50] on input "#F1F0F2" at bounding box center [90, 52] width 64 height 5
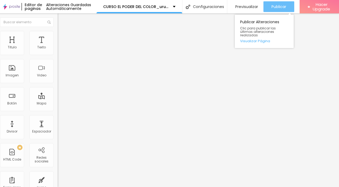
click at [286, 5] on span "Publicar" at bounding box center [278, 7] width 15 height 4
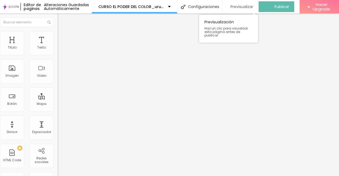
click at [253, 5] on span "Previsualizar" at bounding box center [241, 7] width 23 height 4
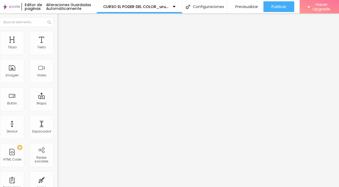
click at [62, 33] on span "Estilo" at bounding box center [66, 34] width 8 height 5
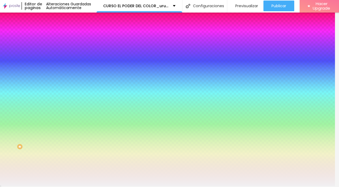
drag, startPoint x: 44, startPoint y: 92, endPoint x: 31, endPoint y: 92, distance: 13.1
click at [58, 77] on input "#F1F0F2" at bounding box center [90, 74] width 64 height 5
paste input "E2E2E"
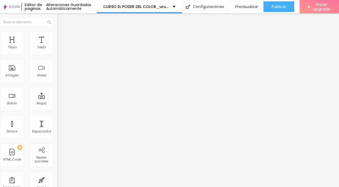
click at [58, 31] on li "Estilo" at bounding box center [89, 33] width 62 height 5
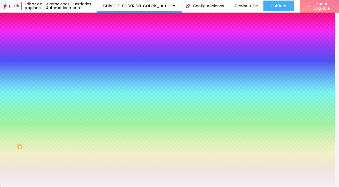
scroll to position [0, 0]
drag, startPoint x: 45, startPoint y: 94, endPoint x: 30, endPoint y: 94, distance: 14.7
click at [58, 77] on input "#F1F0F2" at bounding box center [90, 74] width 64 height 5
paste input "E2E2E"
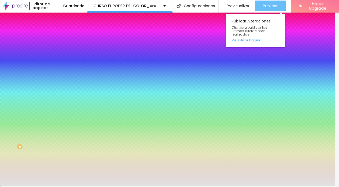
click at [277, 4] on span "Publicar" at bounding box center [270, 6] width 15 height 4
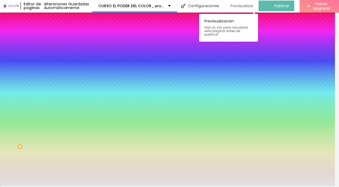
click at [253, 4] on span "Previsualizar" at bounding box center [241, 6] width 23 height 4
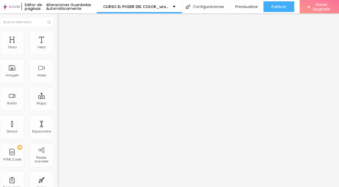
click at [58, 32] on li "Estilo" at bounding box center [89, 33] width 62 height 5
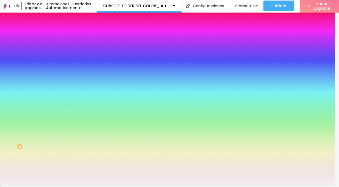
drag, startPoint x: 44, startPoint y: 50, endPoint x: 32, endPoint y: 50, distance: 12.0
click at [58, 50] on input "#F1F0F2" at bounding box center [90, 52] width 64 height 5
paste input "E2E2E"
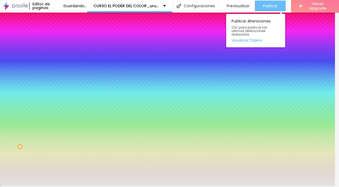
click at [277, 4] on span "Publicar" at bounding box center [270, 6] width 15 height 4
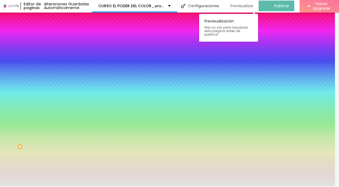
click at [253, 4] on span "Previsualizar" at bounding box center [241, 6] width 23 height 4
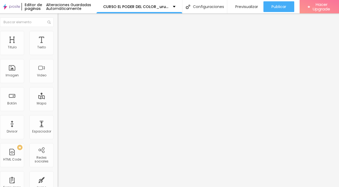
click at [62, 32] on span "Estilo" at bounding box center [66, 34] width 8 height 5
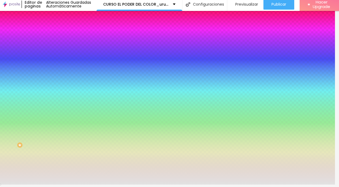
click at [58, 34] on img at bounding box center [60, 36] width 5 height 5
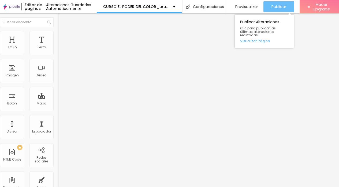
click at [286, 5] on span "Publicar" at bounding box center [278, 7] width 15 height 4
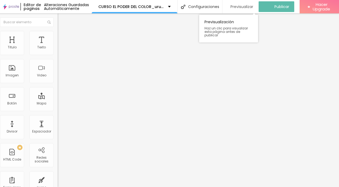
click at [253, 5] on span "Previsualizar" at bounding box center [241, 7] width 23 height 4
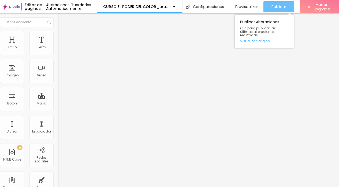
click at [286, 5] on span "Publicar" at bounding box center [278, 7] width 15 height 4
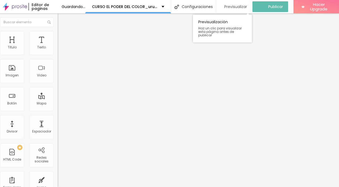
click at [247, 5] on span "Previsualizar" at bounding box center [235, 7] width 23 height 4
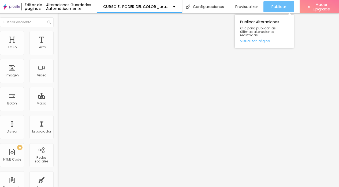
click at [294, 5] on button "Publicar" at bounding box center [278, 6] width 31 height 11
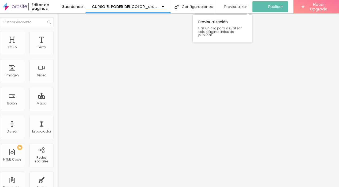
click at [247, 5] on span "Previsualizar" at bounding box center [235, 7] width 23 height 4
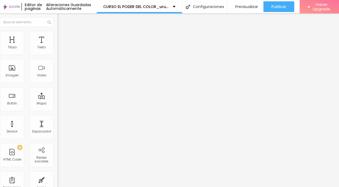
scroll to position [4, 0]
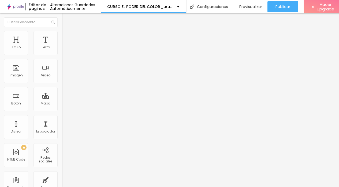
click at [62, 54] on div "INSCRIPCIÓN Cursos Paula" at bounding box center [93, 49] width 62 height 9
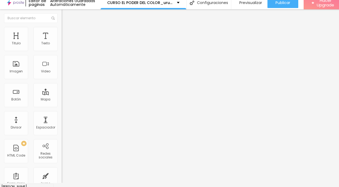
scroll to position [0, 0]
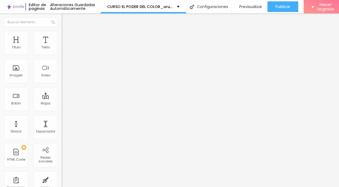
click at [62, 54] on img at bounding box center [63, 55] width 3 height 3
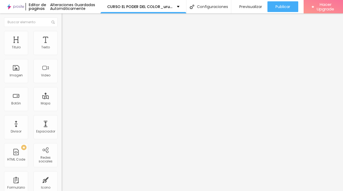
scroll to position [52, 0]
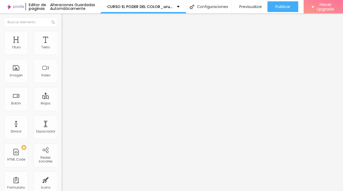
scroll to position [52, 0]
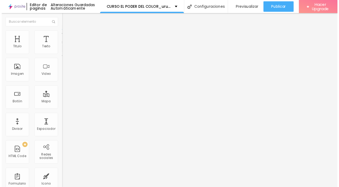
scroll to position [17, 0]
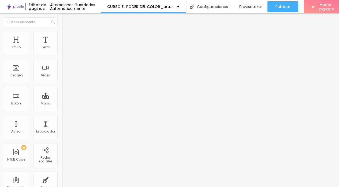
click at [66, 18] on img "button" at bounding box center [68, 19] width 4 height 4
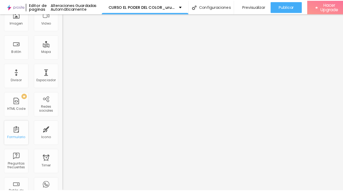
scroll to position [0, 0]
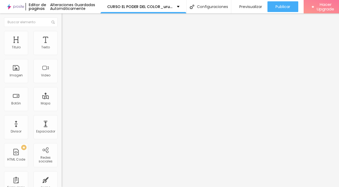
click at [62, 54] on img at bounding box center [63, 55] width 3 height 3
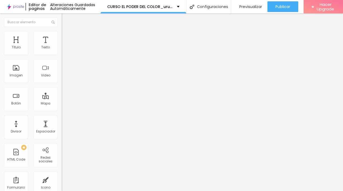
drag, startPoint x: 212, startPoint y: 58, endPoint x: 164, endPoint y: 58, distance: 47.9
drag, startPoint x: 221, startPoint y: 77, endPoint x: 176, endPoint y: 77, distance: 45.3
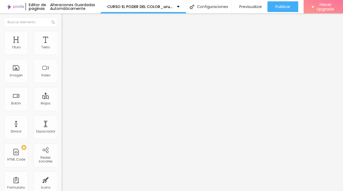
drag, startPoint x: 105, startPoint y: 76, endPoint x: 92, endPoint y: 76, distance: 12.6
drag, startPoint x: 223, startPoint y: 94, endPoint x: 168, endPoint y: 93, distance: 55.4
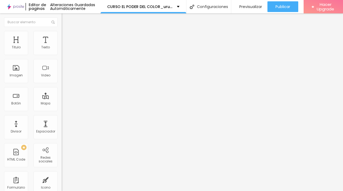
drag, startPoint x: 163, startPoint y: 94, endPoint x: 91, endPoint y: 93, distance: 72.0
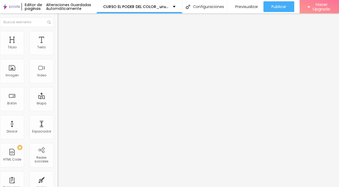
scroll to position [4, 0]
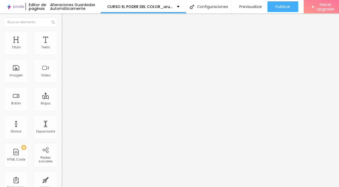
click at [62, 54] on img at bounding box center [63, 55] width 3 height 3
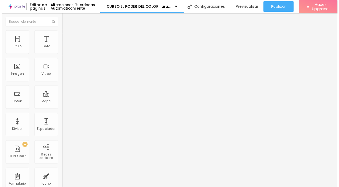
scroll to position [17, 0]
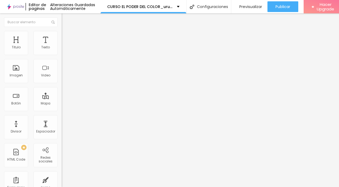
click at [62, 35] on li "Estilo" at bounding box center [93, 33] width 62 height 5
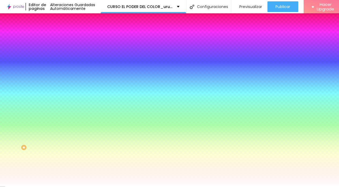
click at [64, 73] on icon "button" at bounding box center [65, 71] width 3 height 3
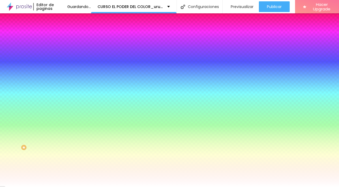
drag, startPoint x: 58, startPoint y: 95, endPoint x: 89, endPoint y: 96, distance: 31.1
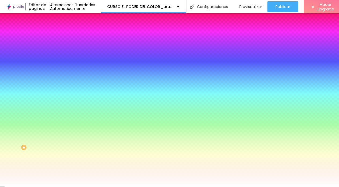
click at [168, 171] on div at bounding box center [169, 187] width 339 height 0
click at [62, 36] on li "Avanzado" at bounding box center [93, 38] width 62 height 5
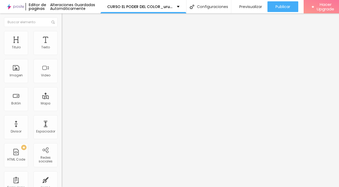
drag, startPoint x: 19, startPoint y: 52, endPoint x: 16, endPoint y: 51, distance: 3.0
click at [62, 104] on input "range" at bounding box center [79, 106] width 35 height 4
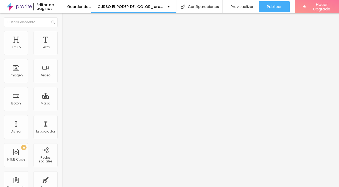
click at [66, 37] on span "Estilo" at bounding box center [70, 34] width 8 height 5
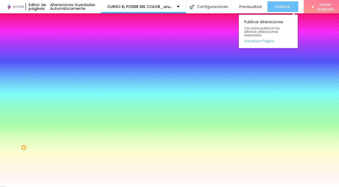
click at [290, 7] on span "Publicar" at bounding box center [282, 7] width 15 height 4
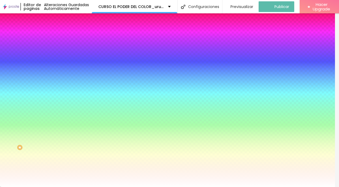
scroll to position [0, 23]
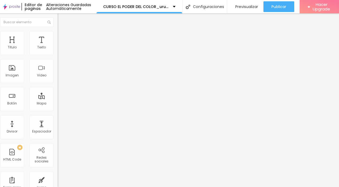
click at [58, 79] on button "button" at bounding box center [61, 77] width 7 height 6
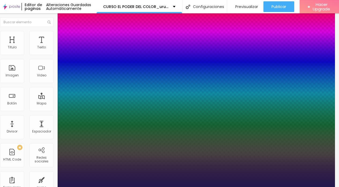
drag, startPoint x: 34, startPoint y: 151, endPoint x: 30, endPoint y: 152, distance: 3.5
click at [219, 171] on div at bounding box center [165, 187] width 339 height 0
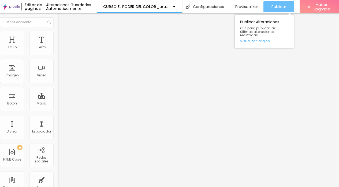
click at [286, 6] on span "Publicar" at bounding box center [278, 7] width 15 height 4
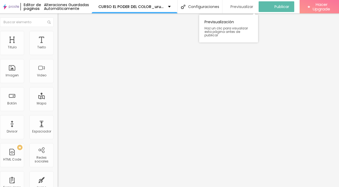
click at [251, 8] on span "Previsualizar" at bounding box center [241, 7] width 23 height 4
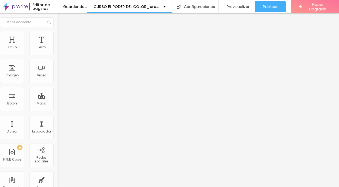
click at [58, 33] on img at bounding box center [60, 33] width 5 height 5
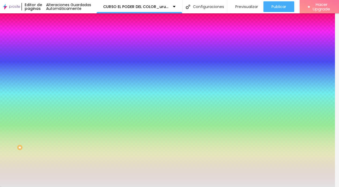
drag, startPoint x: 28, startPoint y: 97, endPoint x: 19, endPoint y: 97, distance: 9.6
click at [58, 78] on input "#E2E2E2" at bounding box center [90, 75] width 64 height 5
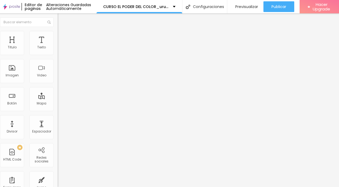
click at [62, 37] on span "Estilo" at bounding box center [66, 34] width 8 height 5
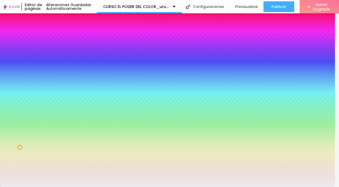
drag, startPoint x: 33, startPoint y: 97, endPoint x: 18, endPoint y: 97, distance: 14.5
click at [58, 78] on input "#ECEAED" at bounding box center [90, 75] width 64 height 5
paste input "2E2E2"
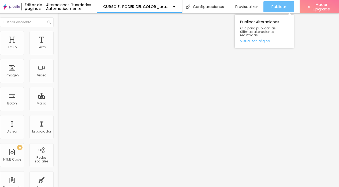
click at [283, 5] on span "Publicar" at bounding box center [278, 7] width 15 height 4
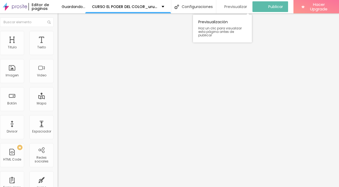
click at [243, 6] on span "Previsualizar" at bounding box center [235, 7] width 23 height 4
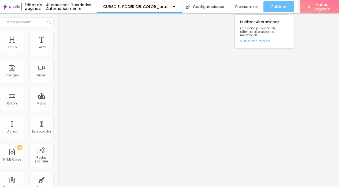
click at [282, 6] on span "Publicar" at bounding box center [278, 7] width 15 height 4
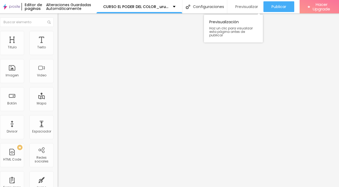
click at [257, 5] on span "Previsualizar" at bounding box center [246, 7] width 23 height 4
click at [58, 36] on li "Avanzado" at bounding box center [89, 38] width 62 height 5
click at [62, 38] on span "Avanzado" at bounding box center [70, 40] width 17 height 5
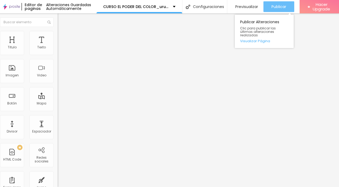
click at [284, 5] on span "Publicar" at bounding box center [278, 7] width 15 height 4
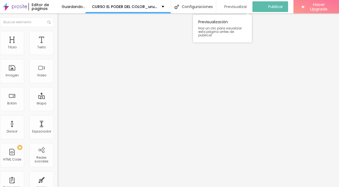
click at [247, 7] on span "Previsualizar" at bounding box center [235, 7] width 23 height 4
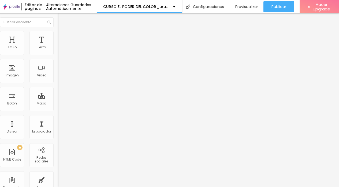
click at [62, 38] on span "Avanzado" at bounding box center [70, 40] width 17 height 5
click at [58, 36] on li "Avanzado" at bounding box center [89, 38] width 62 height 5
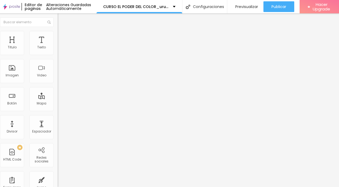
click at [62, 38] on span "Avanzado" at bounding box center [70, 40] width 17 height 5
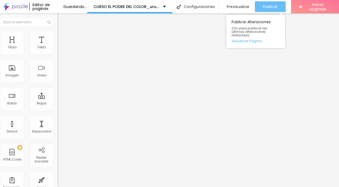
click at [277, 6] on span "Publicar" at bounding box center [270, 7] width 15 height 4
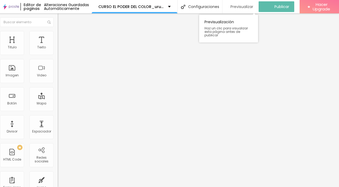
click at [253, 7] on span "Previsualizar" at bounding box center [241, 7] width 23 height 4
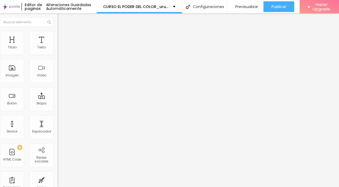
click at [58, 36] on li "Avanzado" at bounding box center [89, 38] width 62 height 5
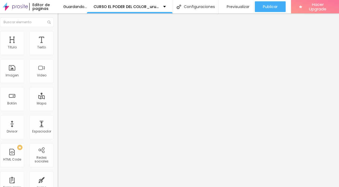
click at [58, 36] on li "Avanzado" at bounding box center [89, 38] width 62 height 5
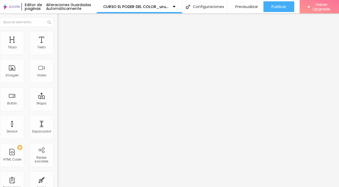
click at [60, 50] on icon "button" at bounding box center [61, 48] width 3 height 3
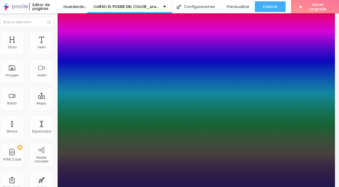
drag, startPoint x: 28, startPoint y: 91, endPoint x: 31, endPoint y: 91, distance: 2.9
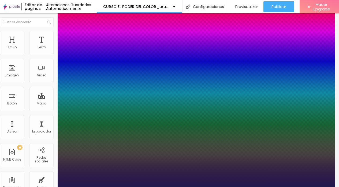
drag, startPoint x: 317, startPoint y: 41, endPoint x: 319, endPoint y: 53, distance: 12.8
click at [319, 171] on div at bounding box center [165, 187] width 339 height 0
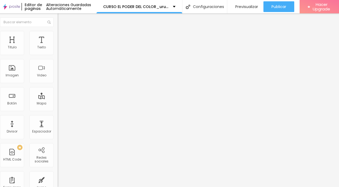
click at [58, 36] on li "Avanzado" at bounding box center [89, 38] width 62 height 5
click at [62, 37] on span "Avanzado" at bounding box center [70, 34] width 17 height 5
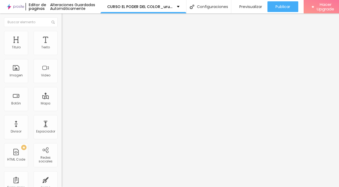
click at [62, 31] on li "Estilo" at bounding box center [93, 28] width 62 height 5
click at [62, 51] on button "button" at bounding box center [65, 49] width 7 height 6
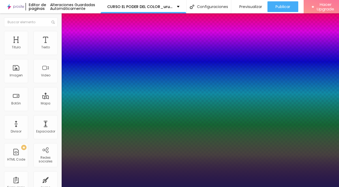
click at [307, 171] on div at bounding box center [169, 187] width 339 height 0
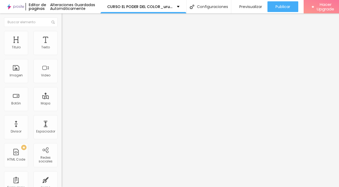
click at [290, 7] on span "Publicar" at bounding box center [282, 7] width 15 height 4
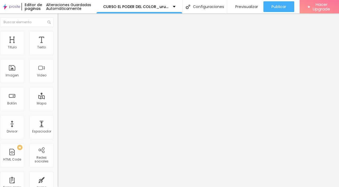
scroll to position [0, 18]
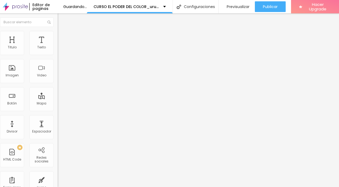
click at [62, 37] on span "Avanzado" at bounding box center [70, 34] width 17 height 5
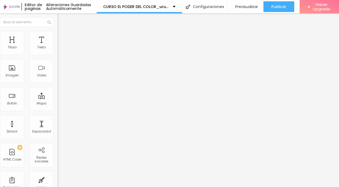
scroll to position [0, 0]
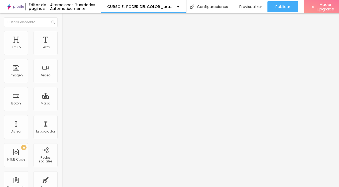
drag, startPoint x: 13, startPoint y: 52, endPoint x: 21, endPoint y: 52, distance: 8.9
click at [62, 99] on input "range" at bounding box center [79, 101] width 35 height 4
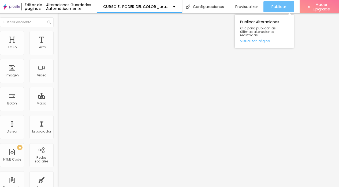
click at [282, 5] on span "Publicar" at bounding box center [278, 7] width 15 height 4
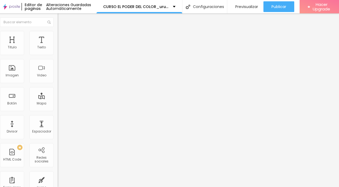
click at [58, 36] on li "Avanzado" at bounding box center [89, 38] width 62 height 5
click at [62, 38] on span "Avanzado" at bounding box center [70, 40] width 17 height 5
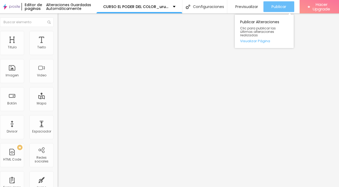
click at [294, 5] on button "Publicar" at bounding box center [278, 6] width 31 height 11
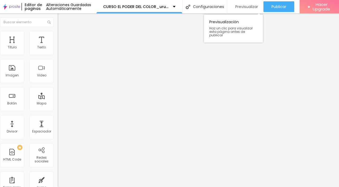
click at [258, 5] on span "Previsualizar" at bounding box center [246, 7] width 23 height 4
